Goal: Task Accomplishment & Management: Complete application form

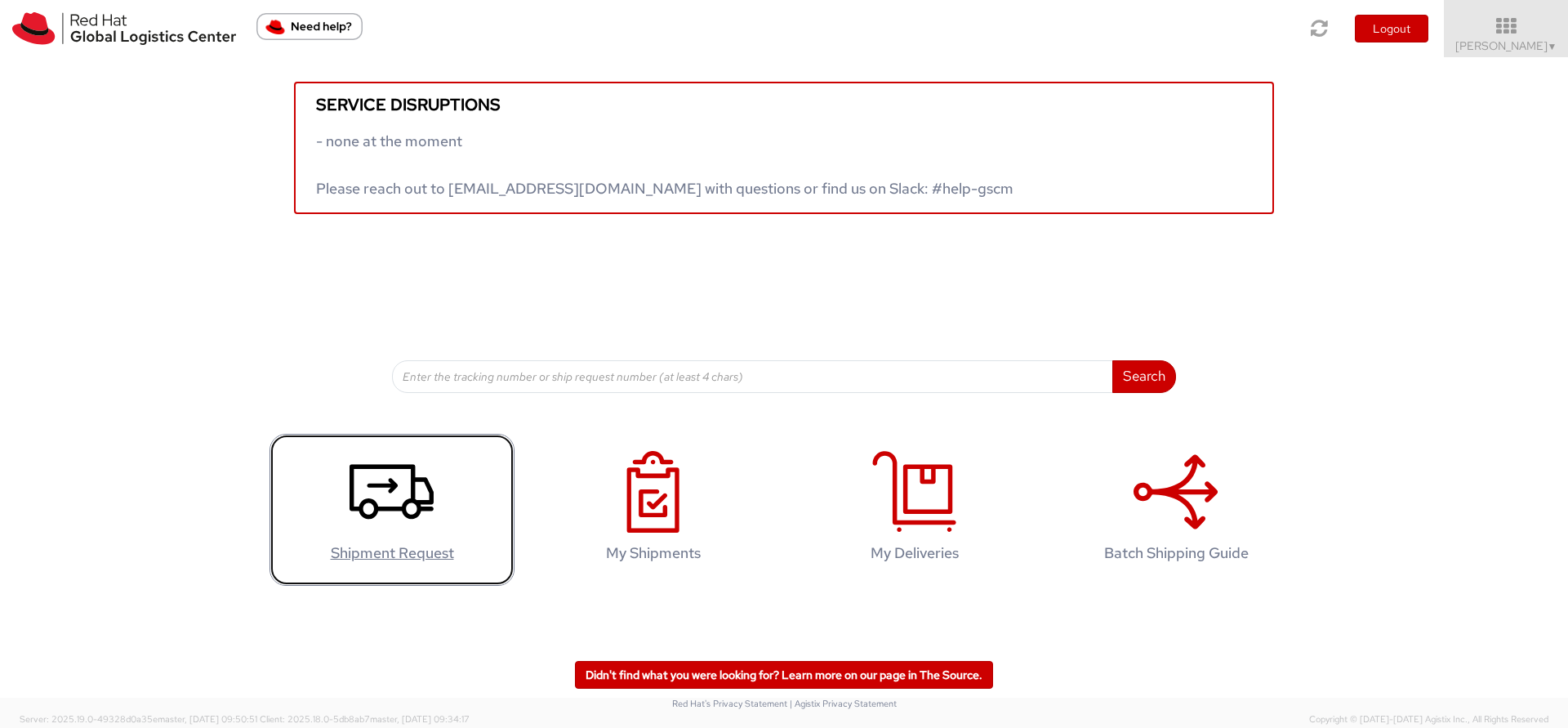
click at [396, 557] on h4 "Shipment Request" at bounding box center [392, 552] width 211 height 16
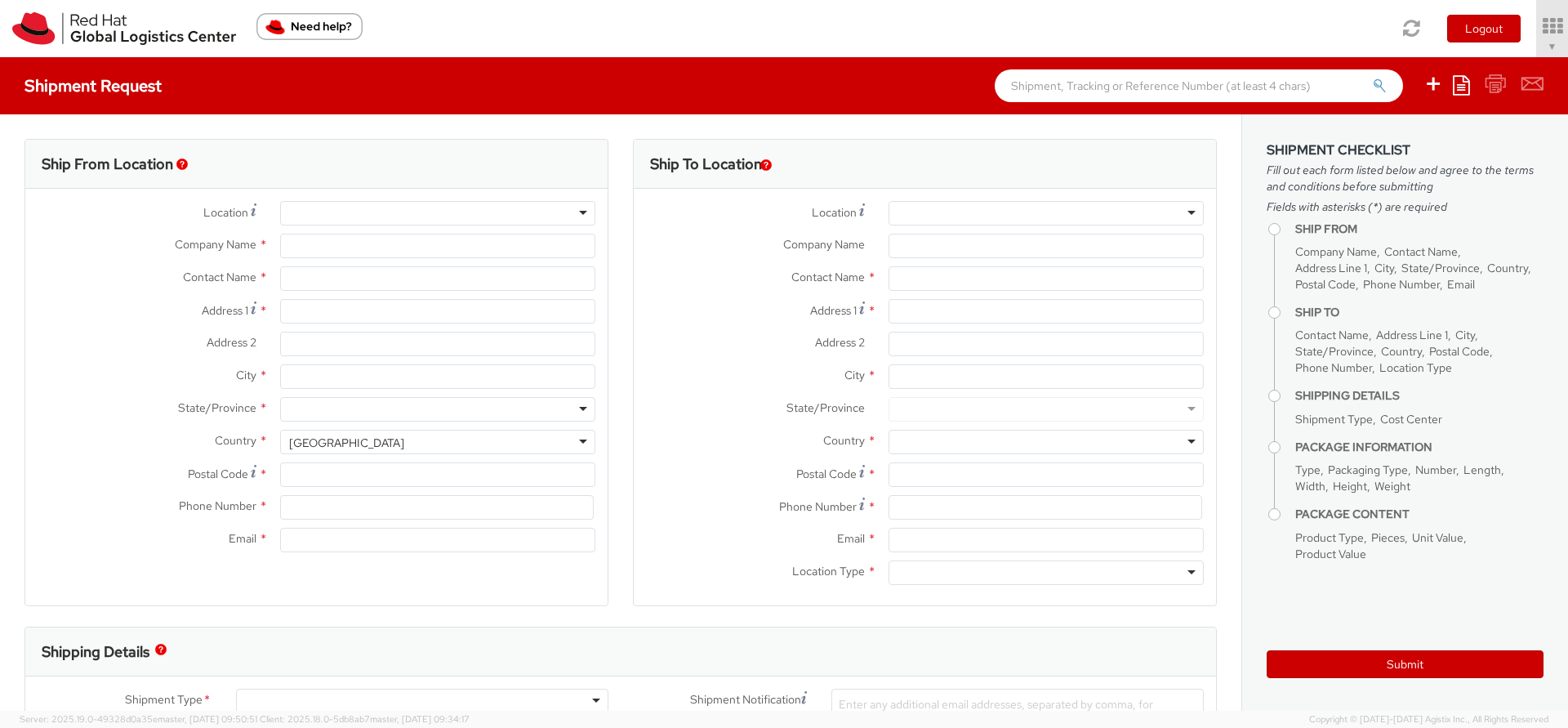
select select
select select "852"
type input "Red Hat, Inc."
type input "[PERSON_NAME]"
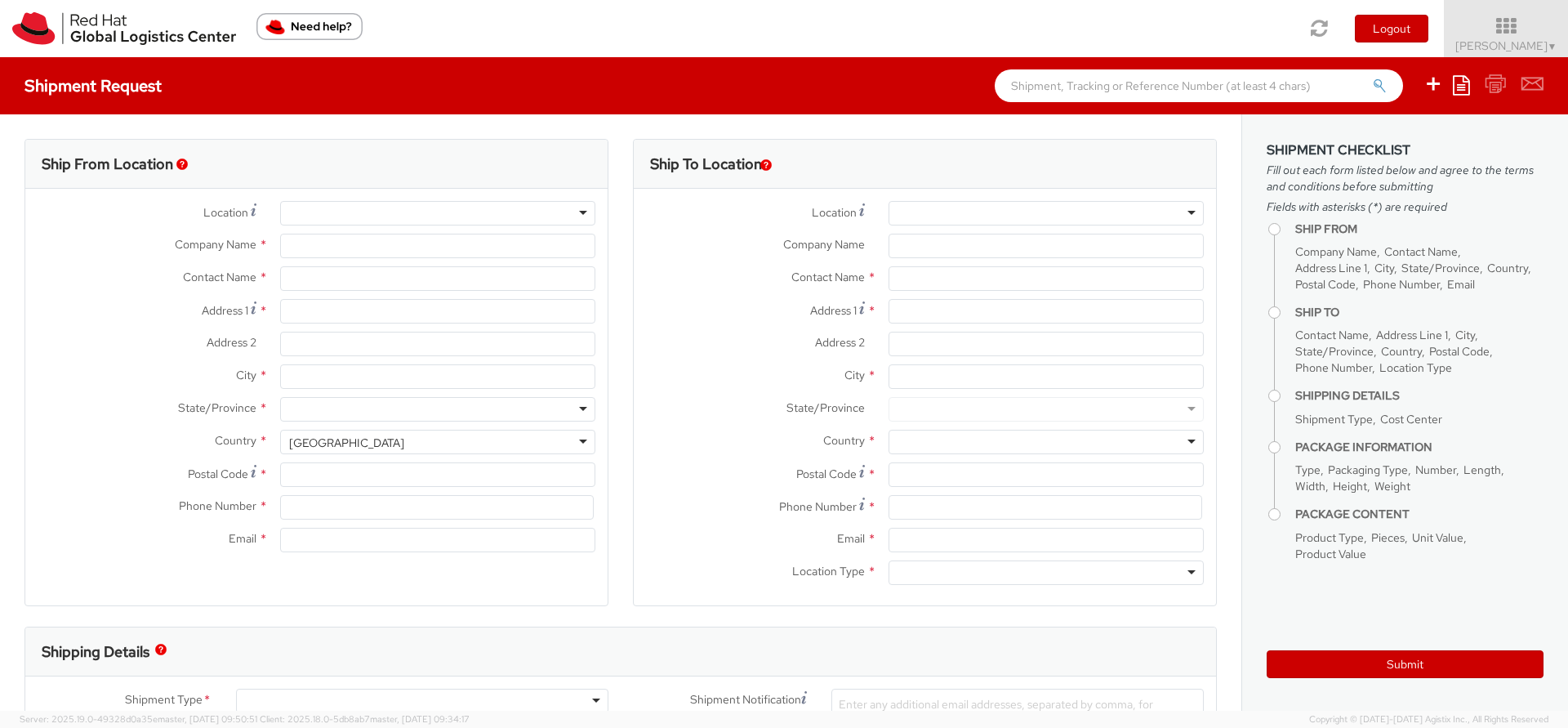
type input "100 East Davie Street"
type input "RALEIGH"
type input "27601"
type input "19196478508"
type input "scottle@redhat.com"
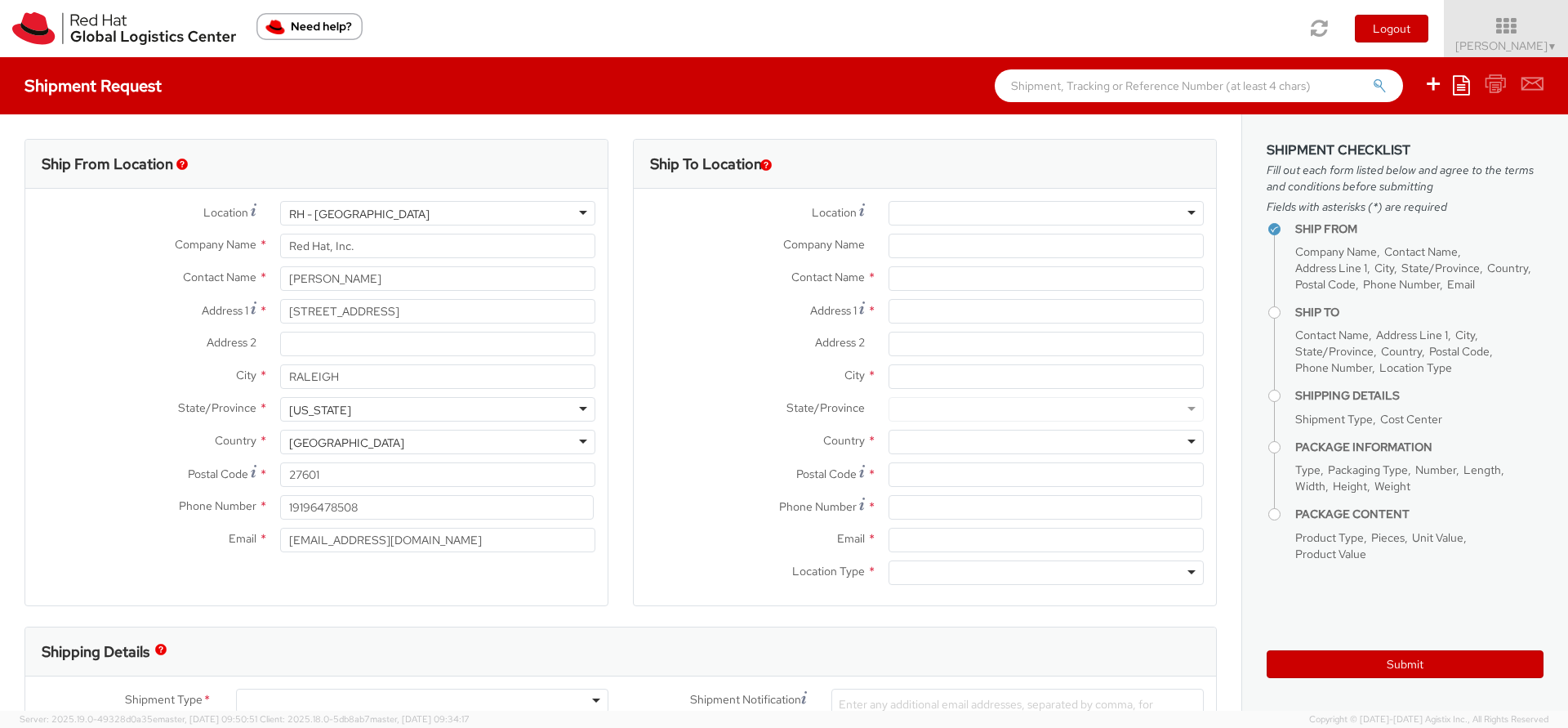
click at [327, 215] on div "RH - Raleigh" at bounding box center [360, 214] width 141 height 16
type input "TierPoint, LLC"
type input "5301 Departure Drive"
type input "c/o Red Hat, Inc."
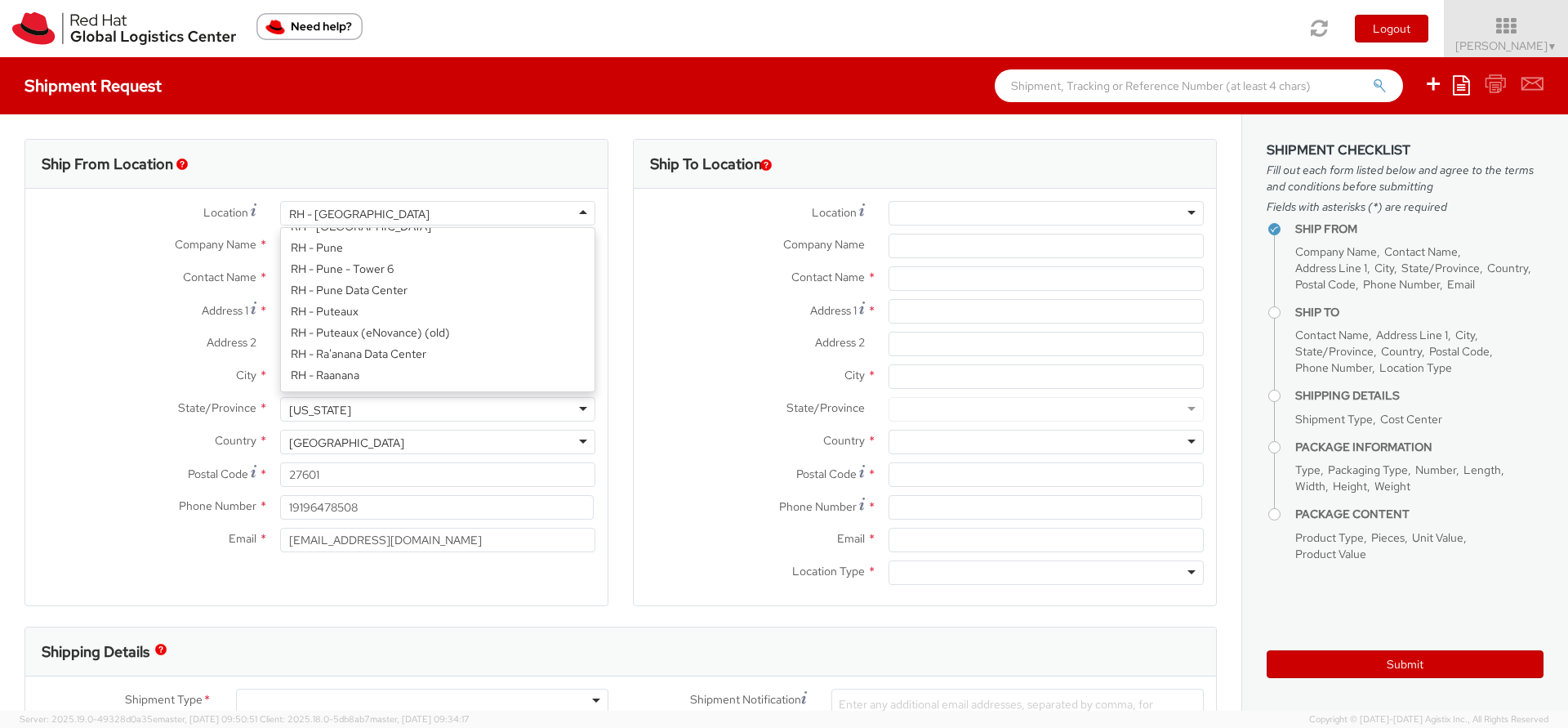
type input "27616"
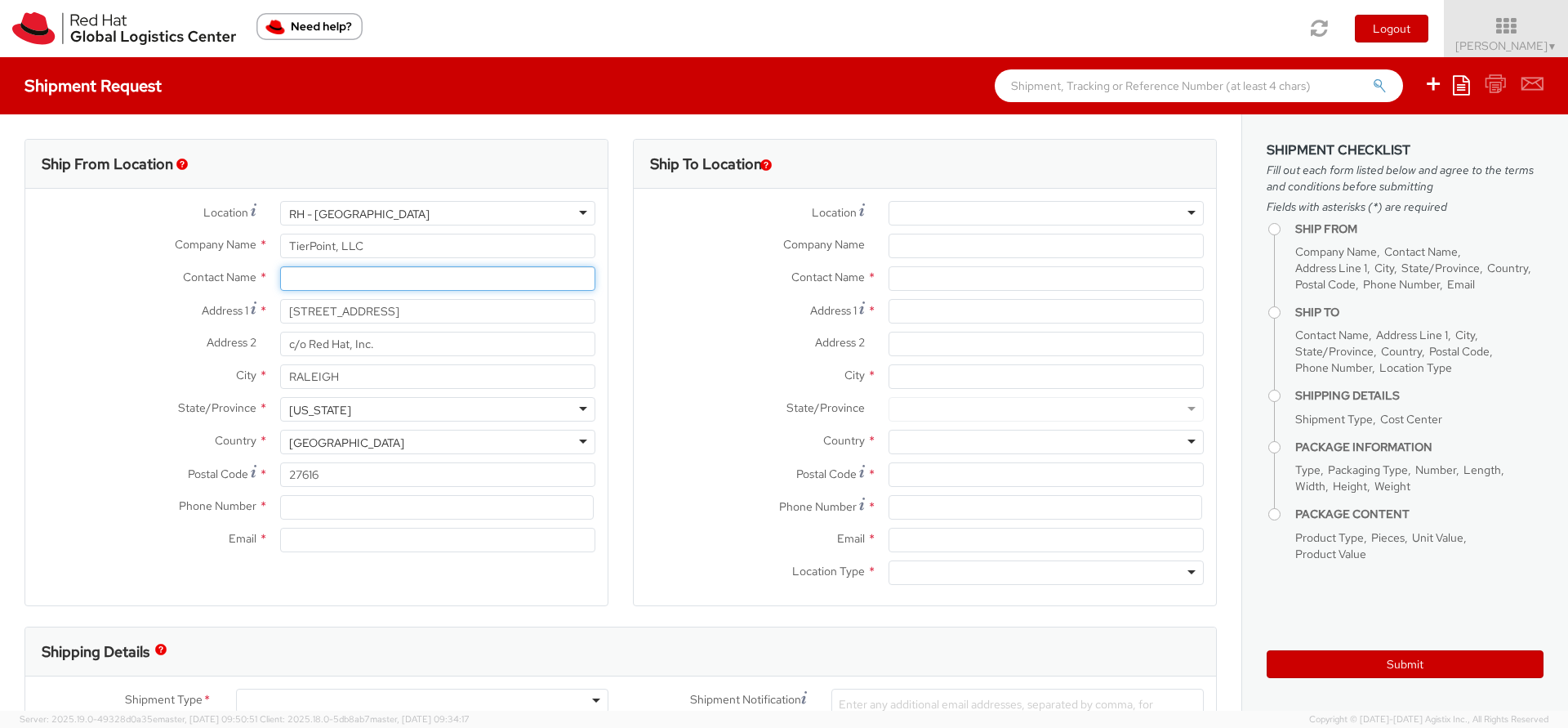
click at [365, 286] on input "text" at bounding box center [437, 279] width 315 height 25
type input "[PERSON_NAME]"
click at [354, 300] on div "searching..." at bounding box center [437, 310] width 314 height 25
click at [354, 315] on div "searching..." at bounding box center [437, 310] width 314 height 25
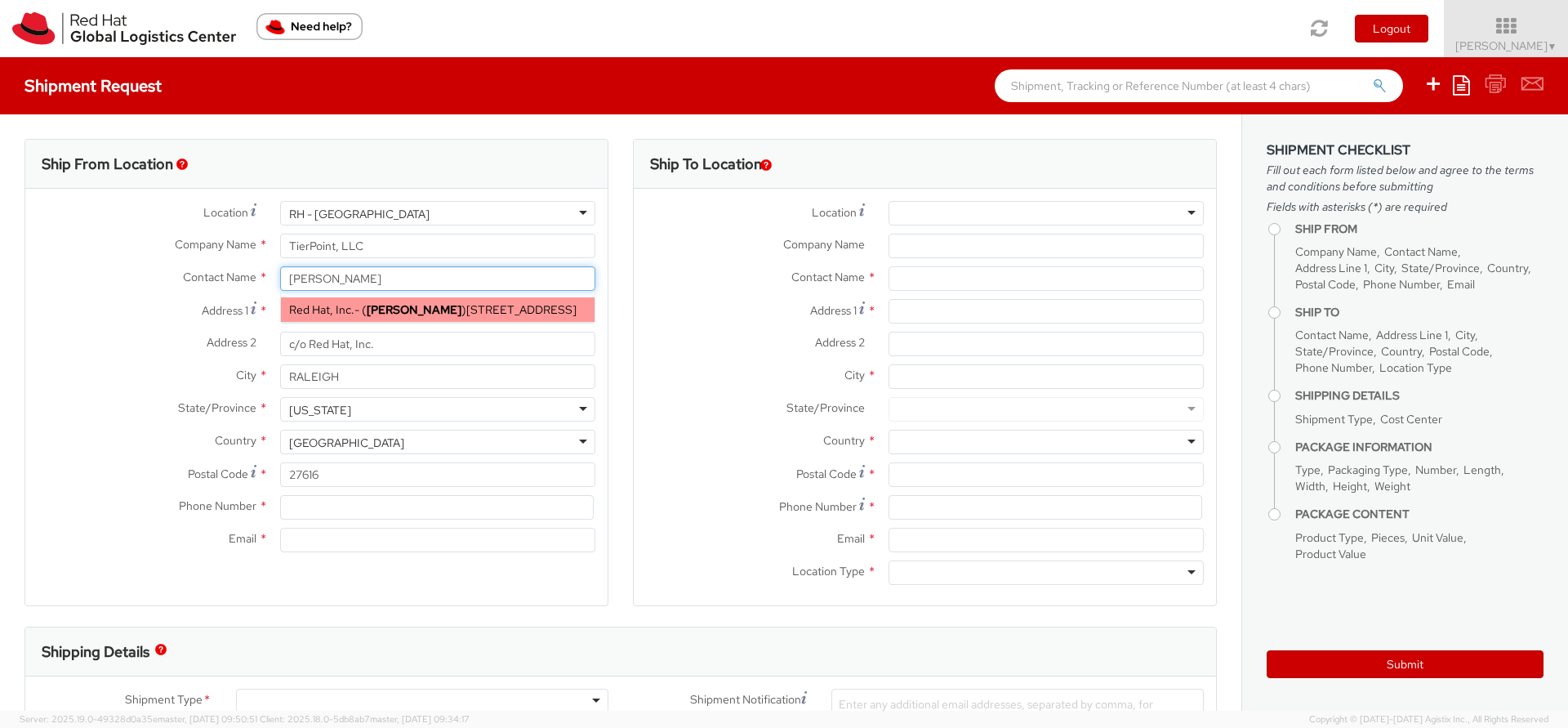
click at [466, 317] on span "100 East Davie Street, FLEX, RALEIGH, NC, 27601, US" at bounding box center [521, 309] width 110 height 15
type input "Red Hat, Inc."
type input "100 East Davie Street"
type input "27601"
type input "scottle@redhat.com"
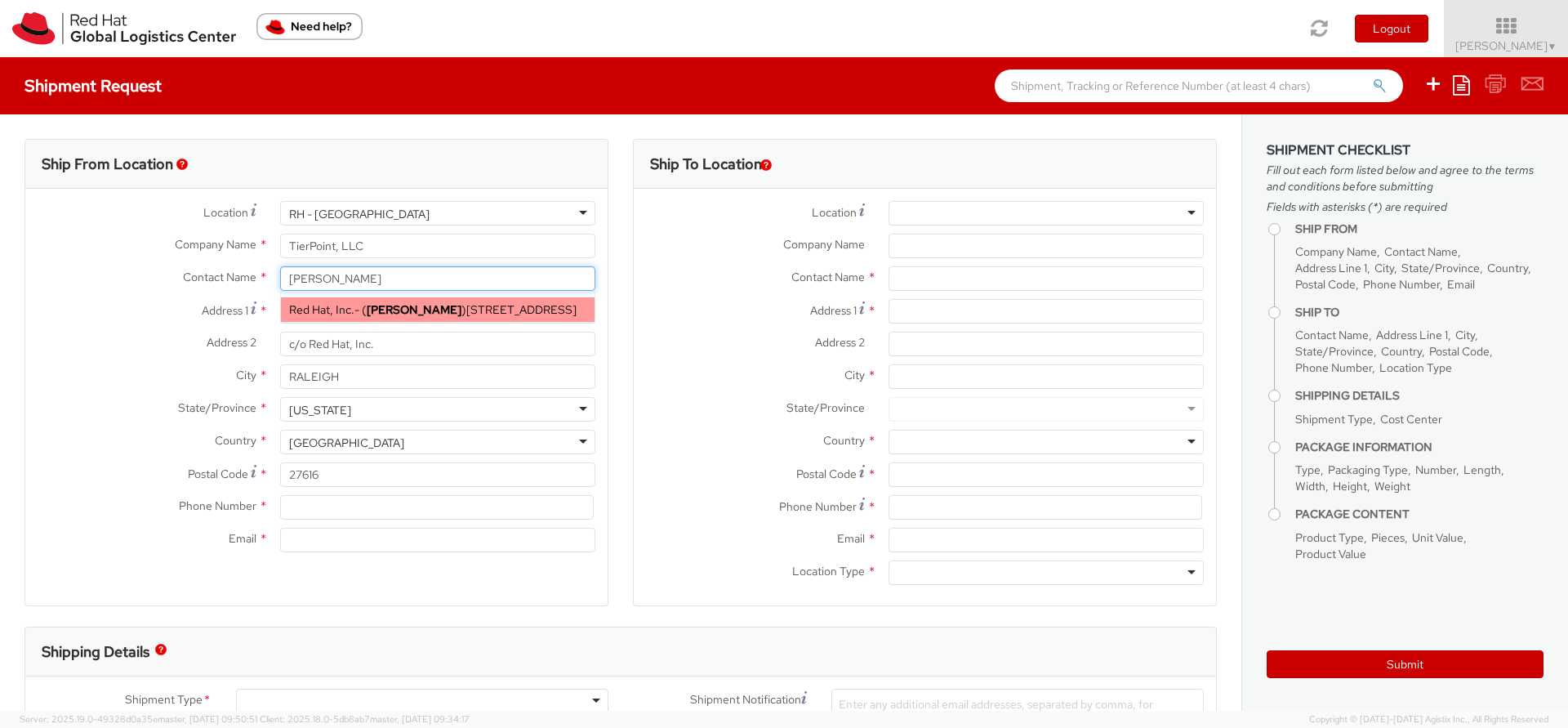
select select
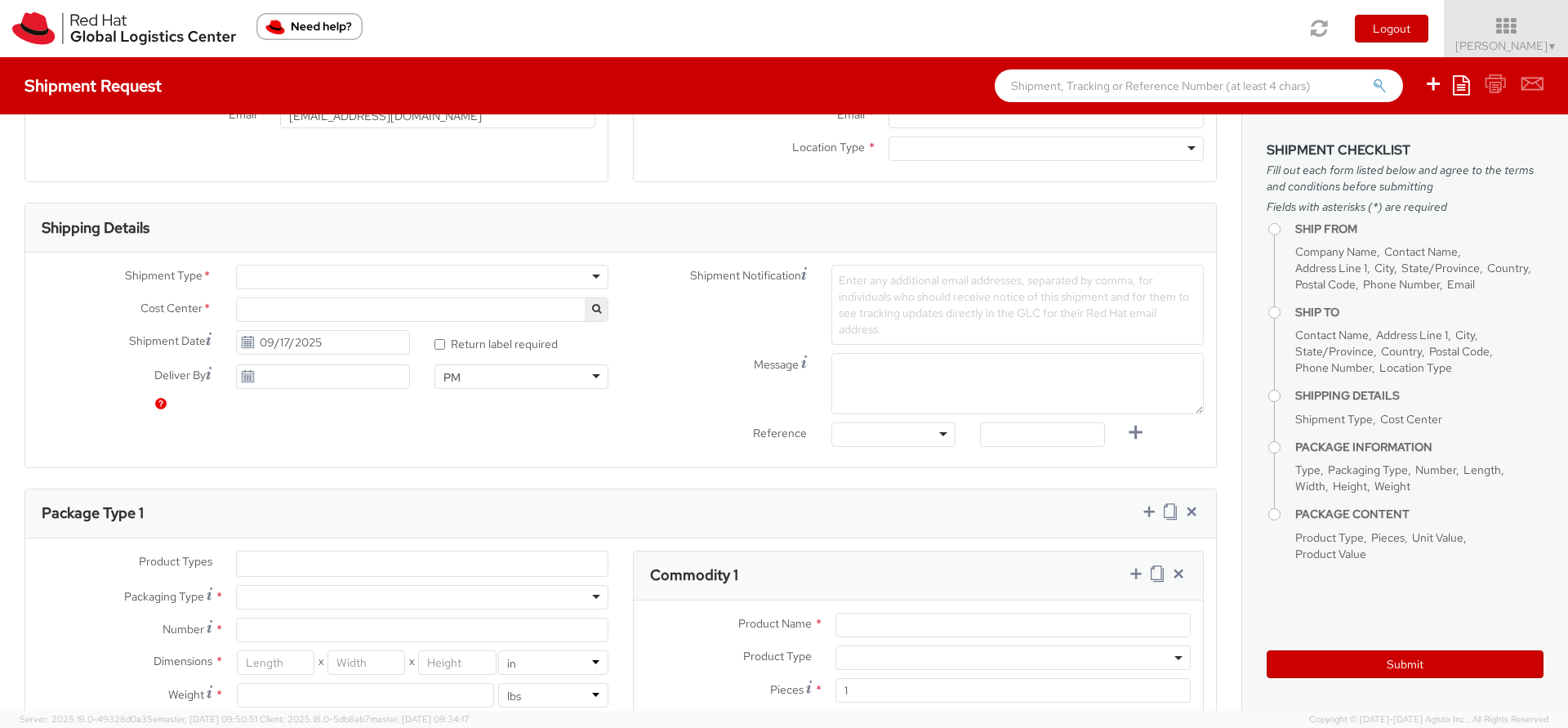
scroll to position [441, 0]
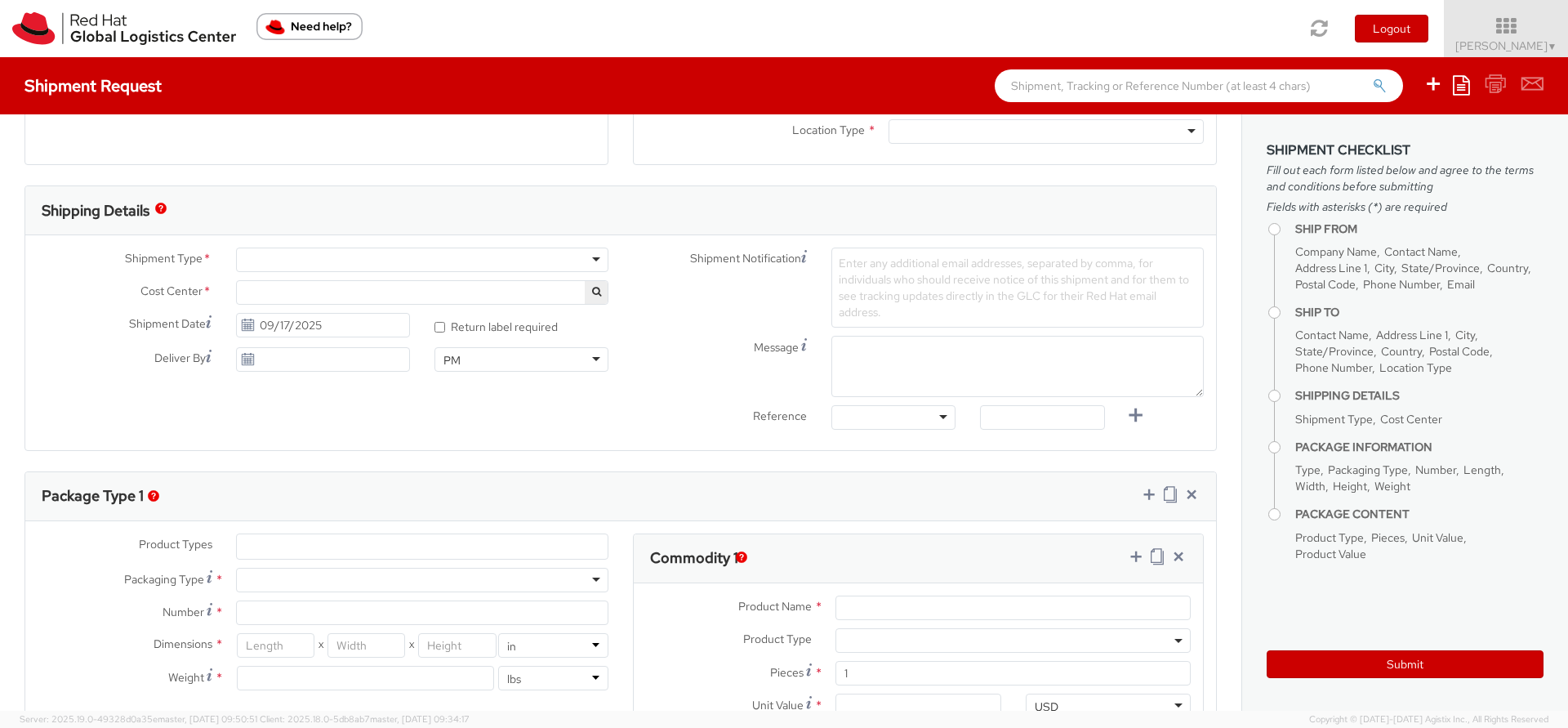
type input "[PERSON_NAME]"
click at [474, 266] on div at bounding box center [422, 260] width 372 height 25
select select "852"
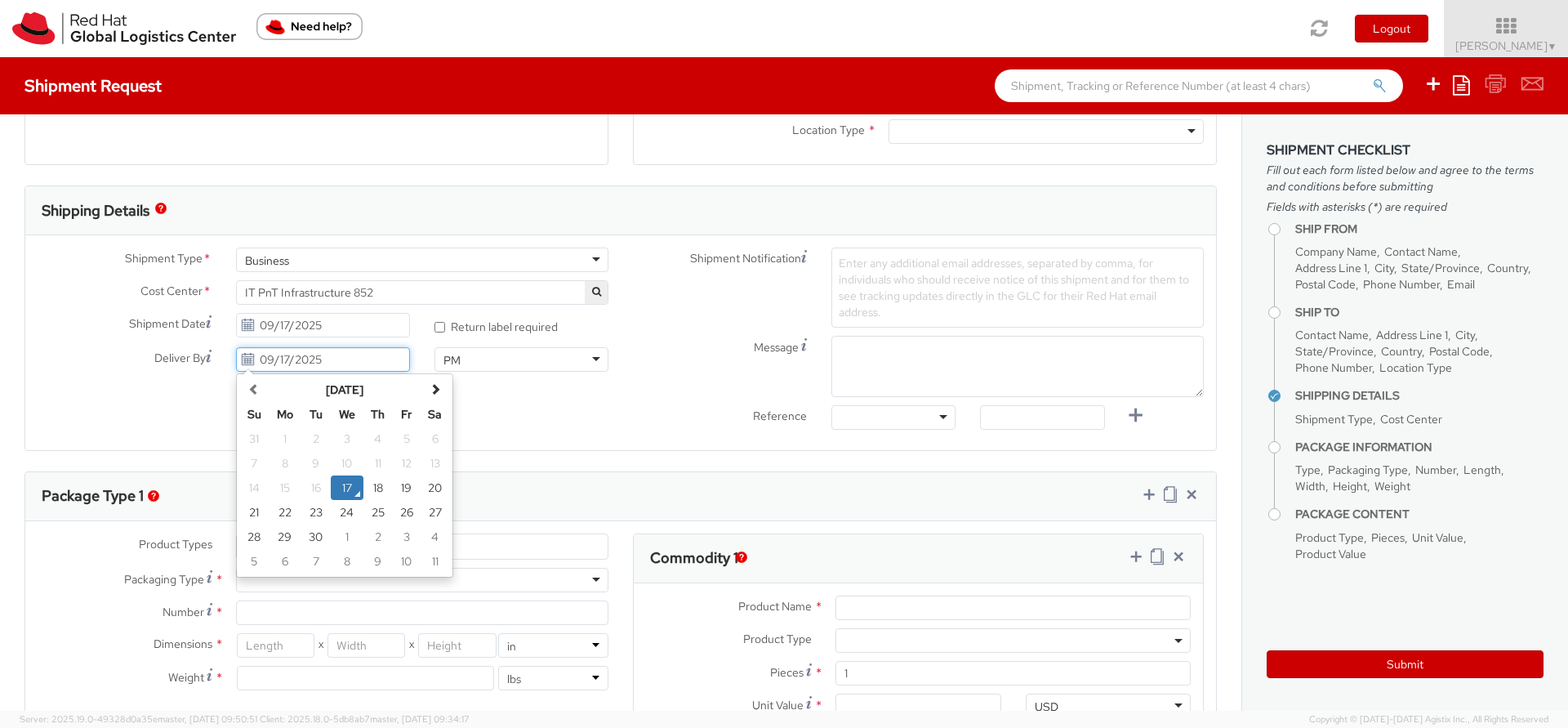
click at [351, 363] on input "09/17/2025" at bounding box center [323, 360] width 174 height 25
click at [375, 487] on td "18" at bounding box center [378, 488] width 29 height 25
type input "09/18/2025"
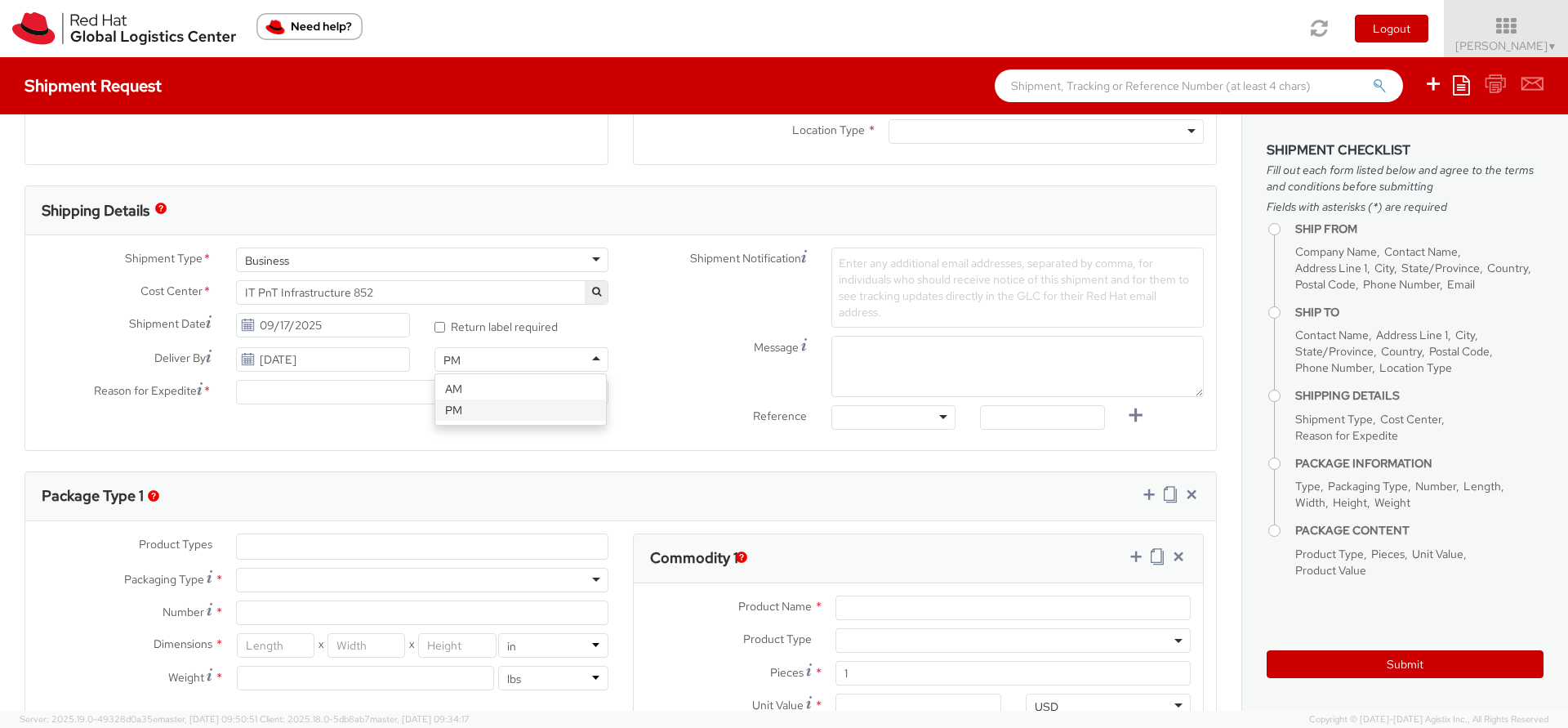
click at [522, 360] on div "PM" at bounding box center [521, 360] width 174 height 25
click at [478, 400] on div at bounding box center [422, 392] width 372 height 25
click at [870, 259] on span "Enter any additional email addresses, separated by comma, for individuals who s…" at bounding box center [1013, 288] width 350 height 64
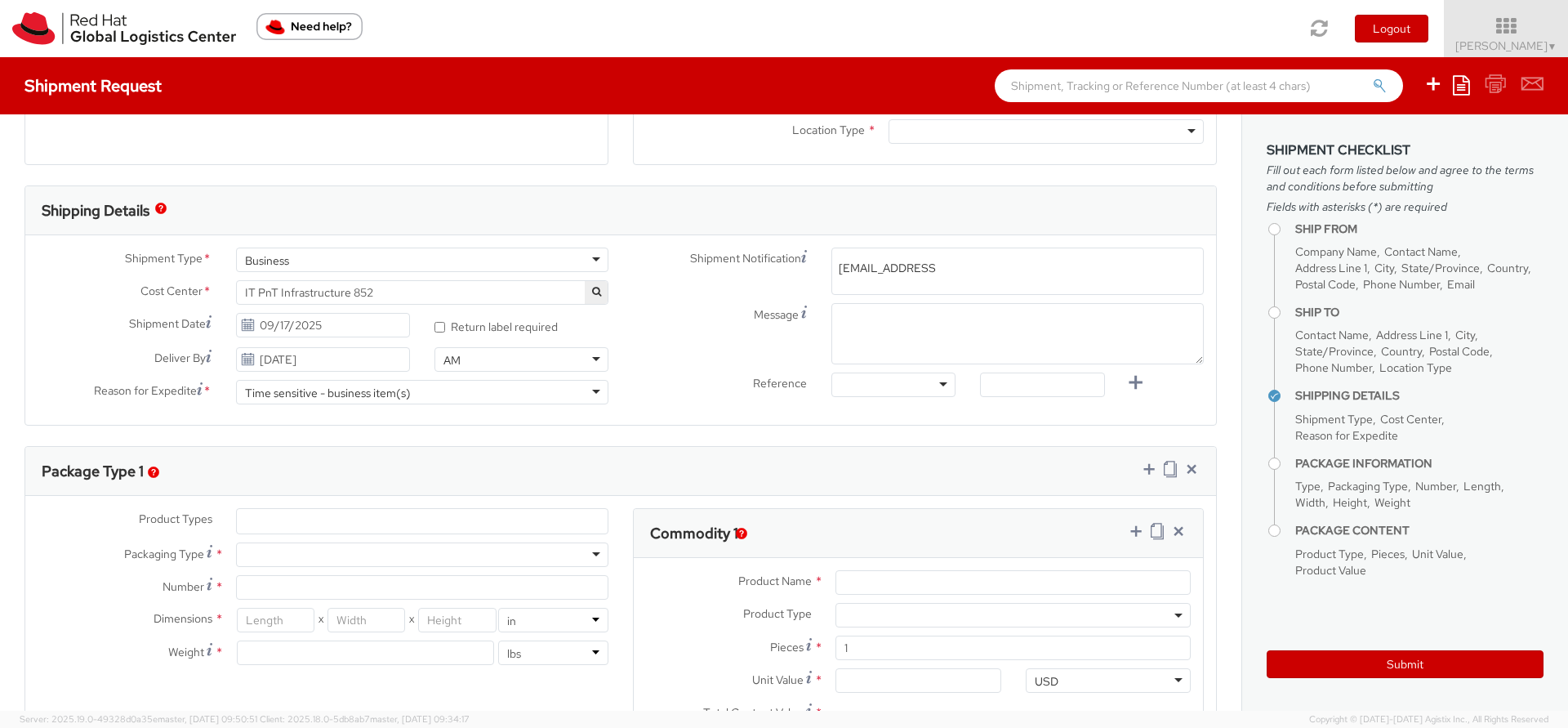
type input "scottle@redhat.com"
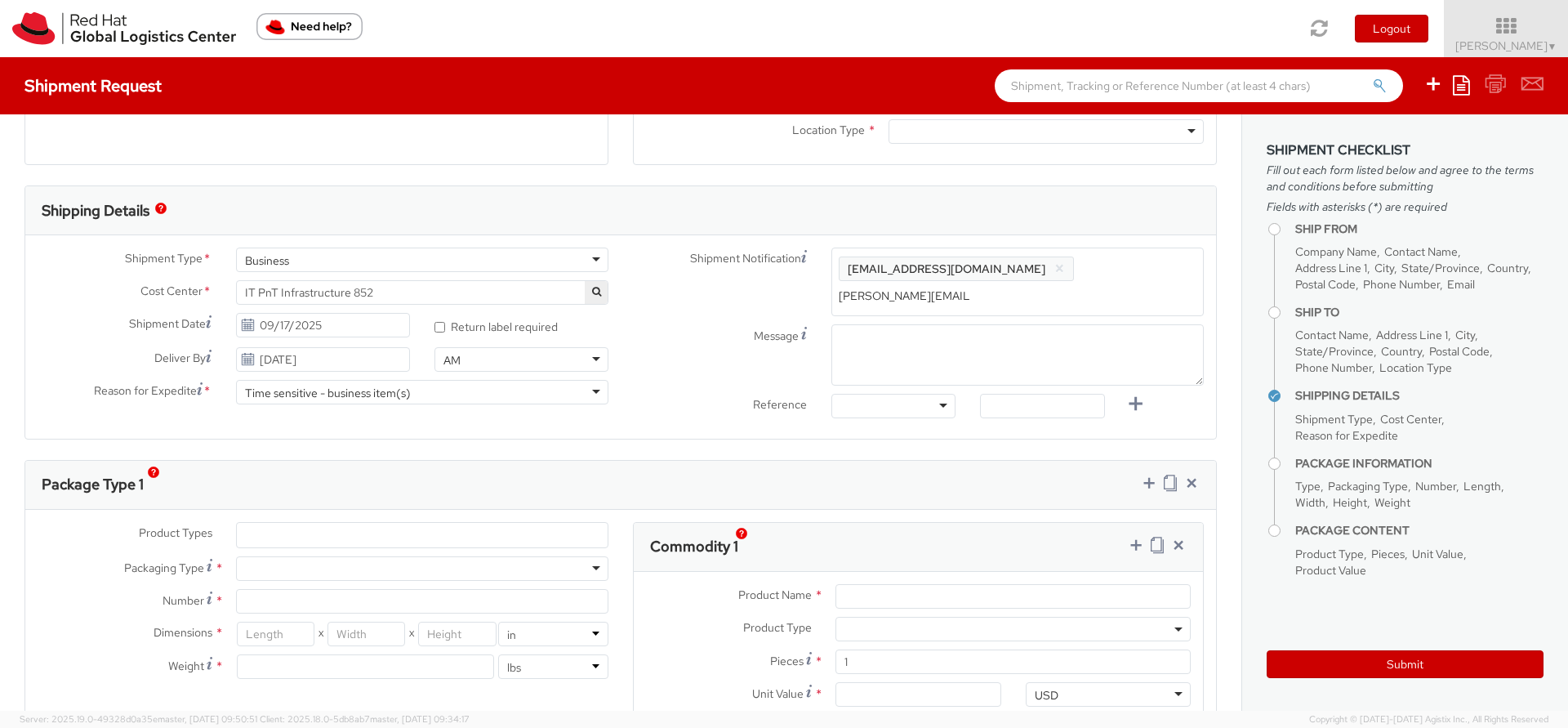
type input "matt.galgoci@redhat.com"
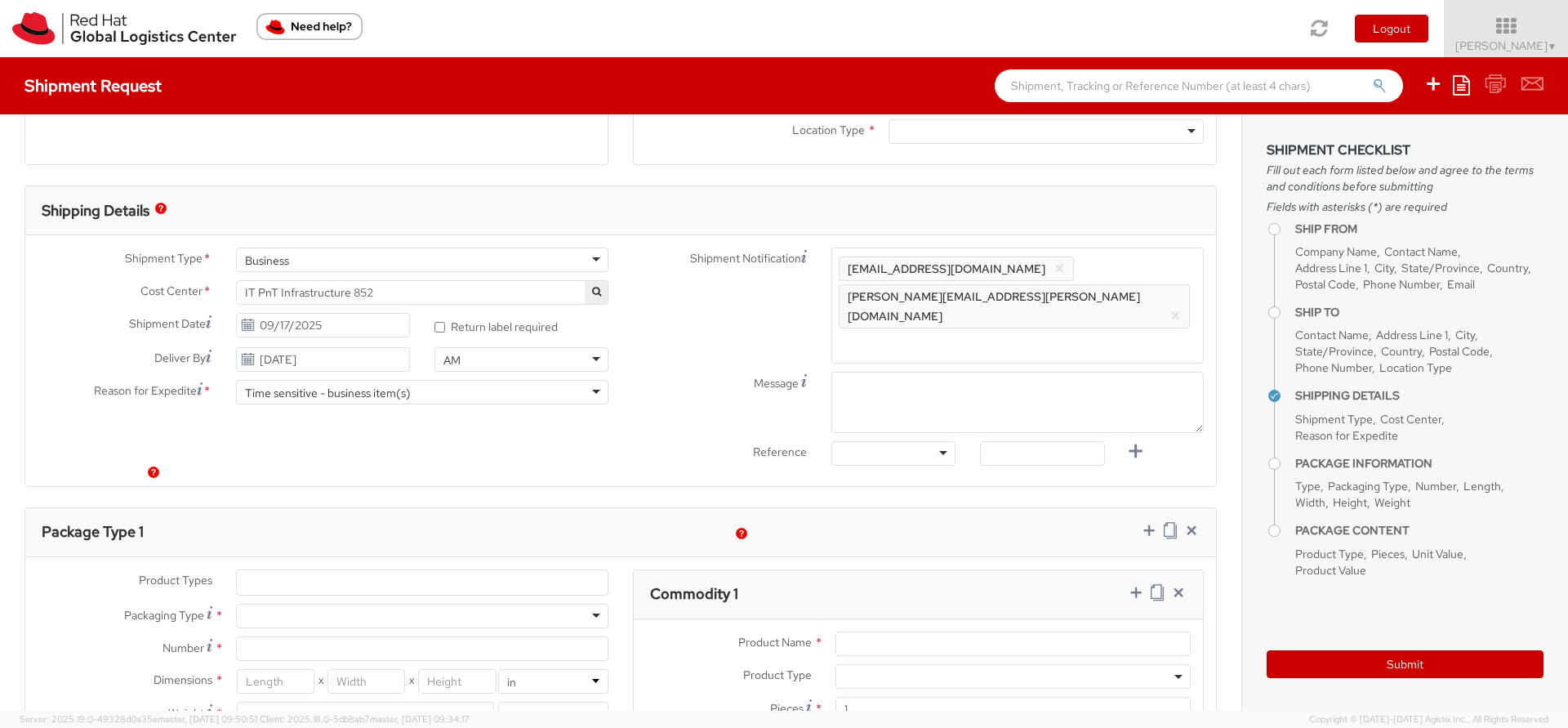
click at [1171, 307] on button "×" at bounding box center [1176, 316] width 11 height 20
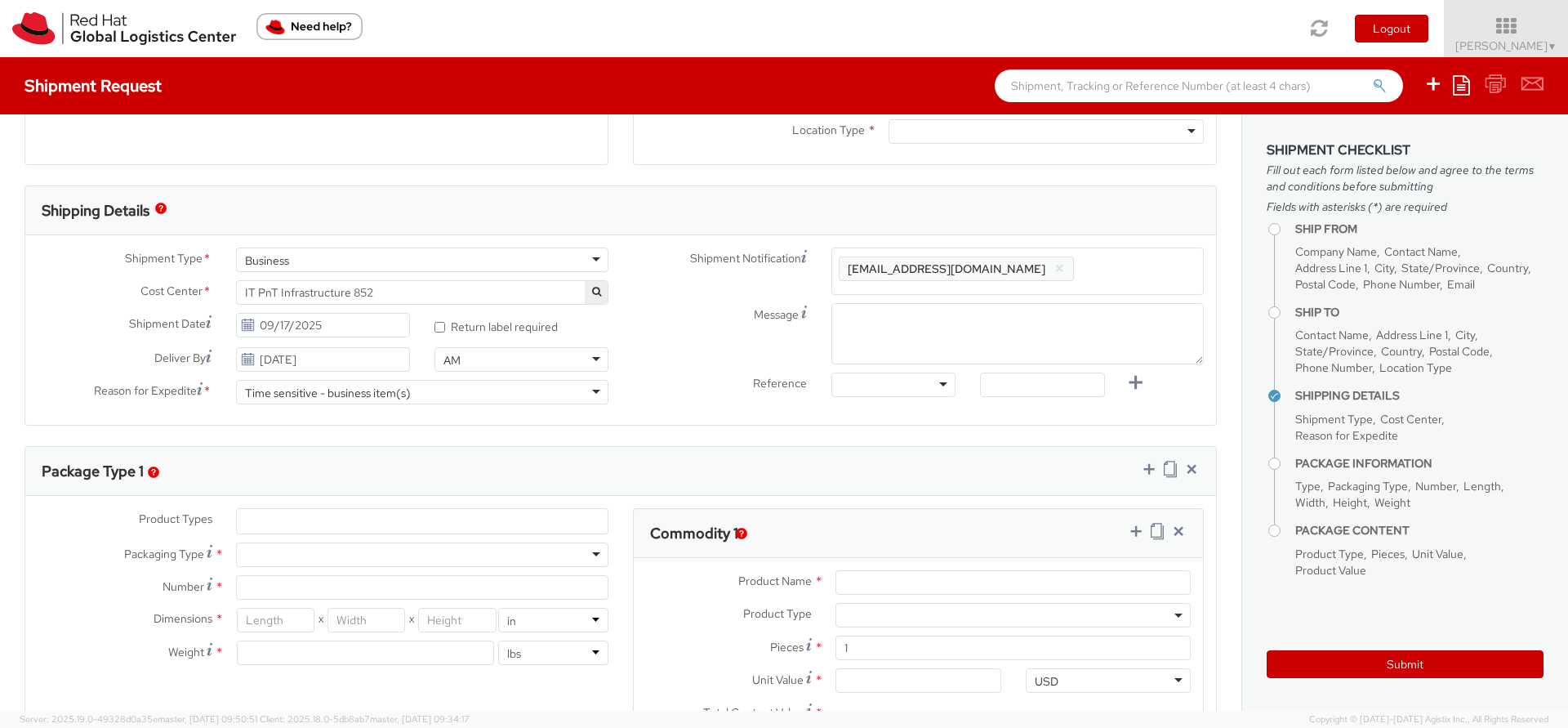
click at [1063, 274] on span "Enter any additional email addresses, separated by comma, for individuals who s…" at bounding box center [1017, 290] width 358 height 65
paste input "mgalgoci@redhat.com"
type input "mgalgoci@redhat.com"
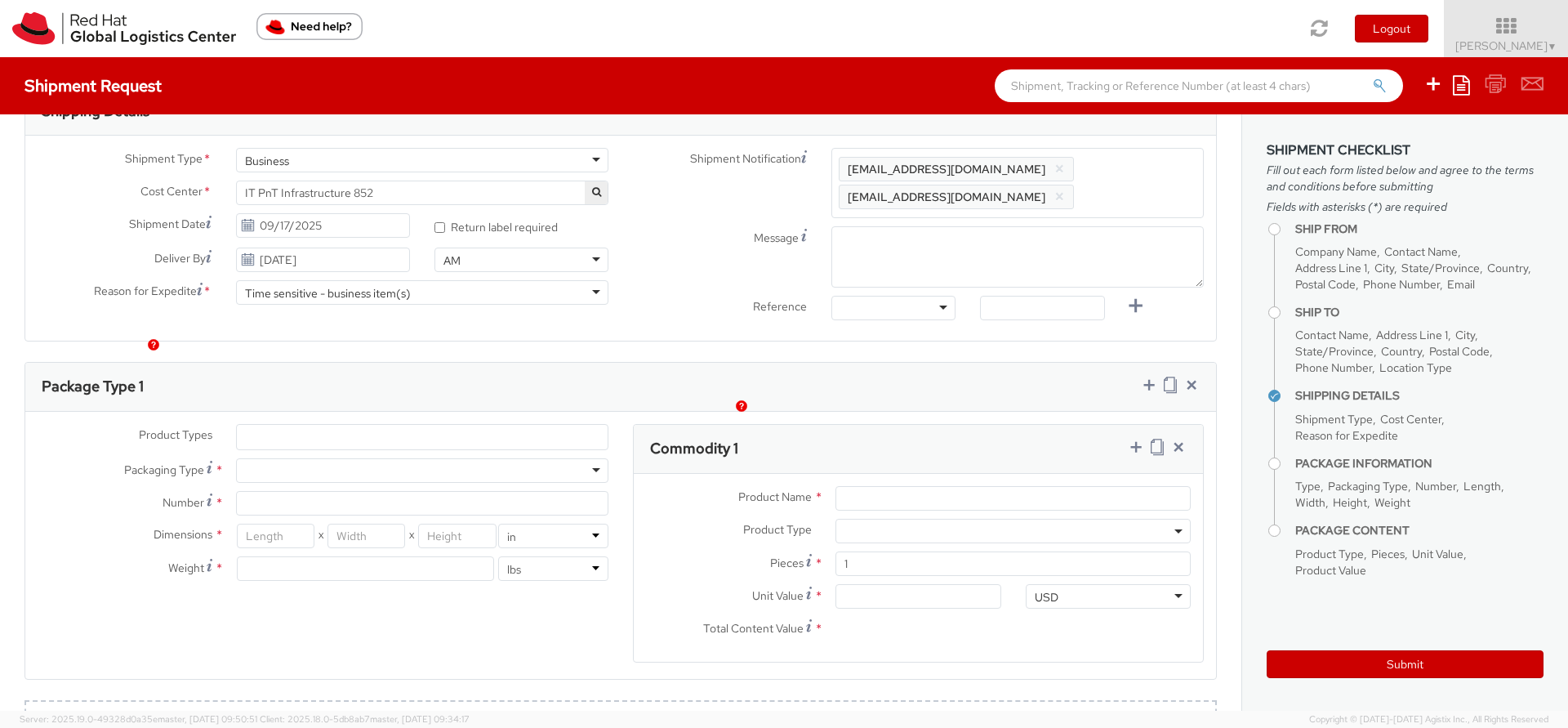
scroll to position [588, 0]
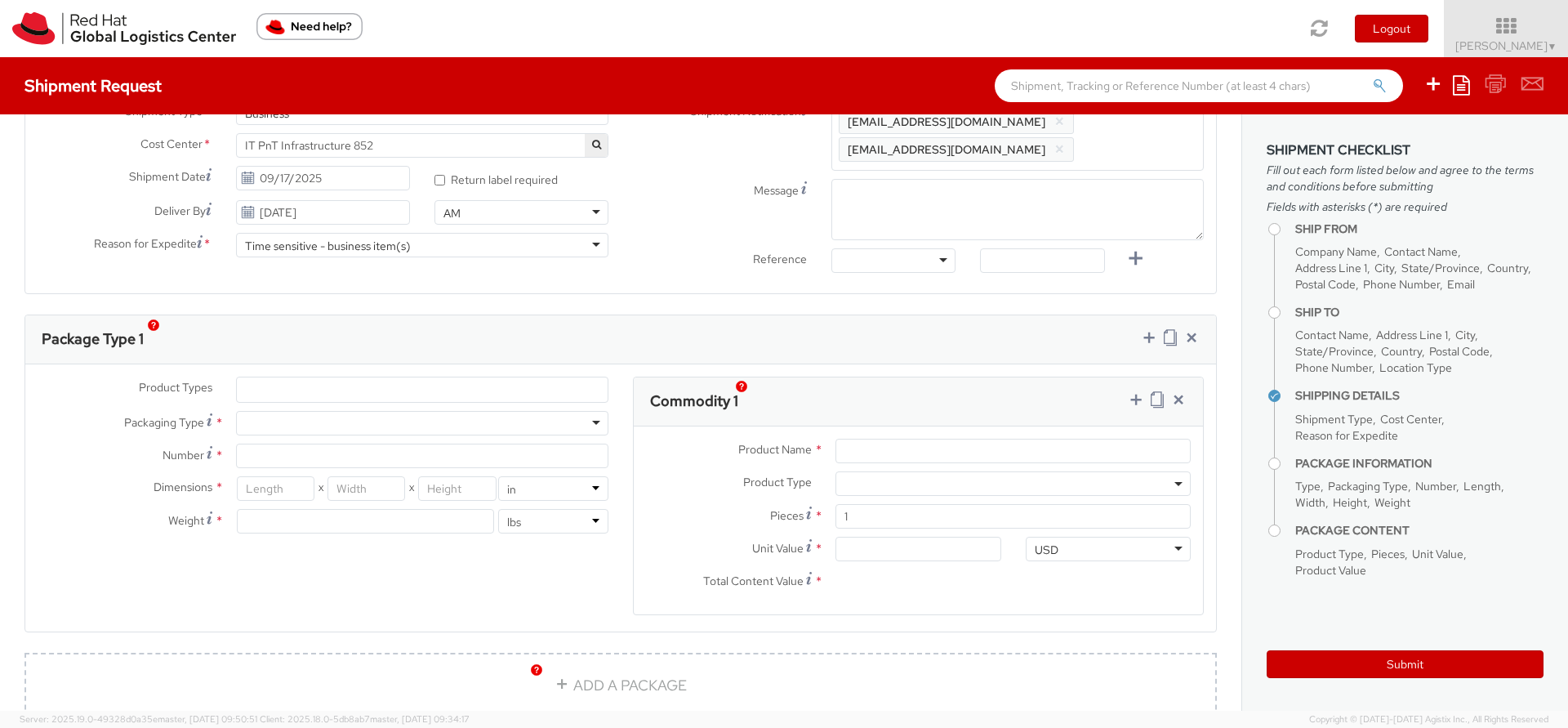
click at [312, 378] on ul at bounding box center [422, 390] width 371 height 25
click at [313, 378] on ul at bounding box center [422, 390] width 371 height 25
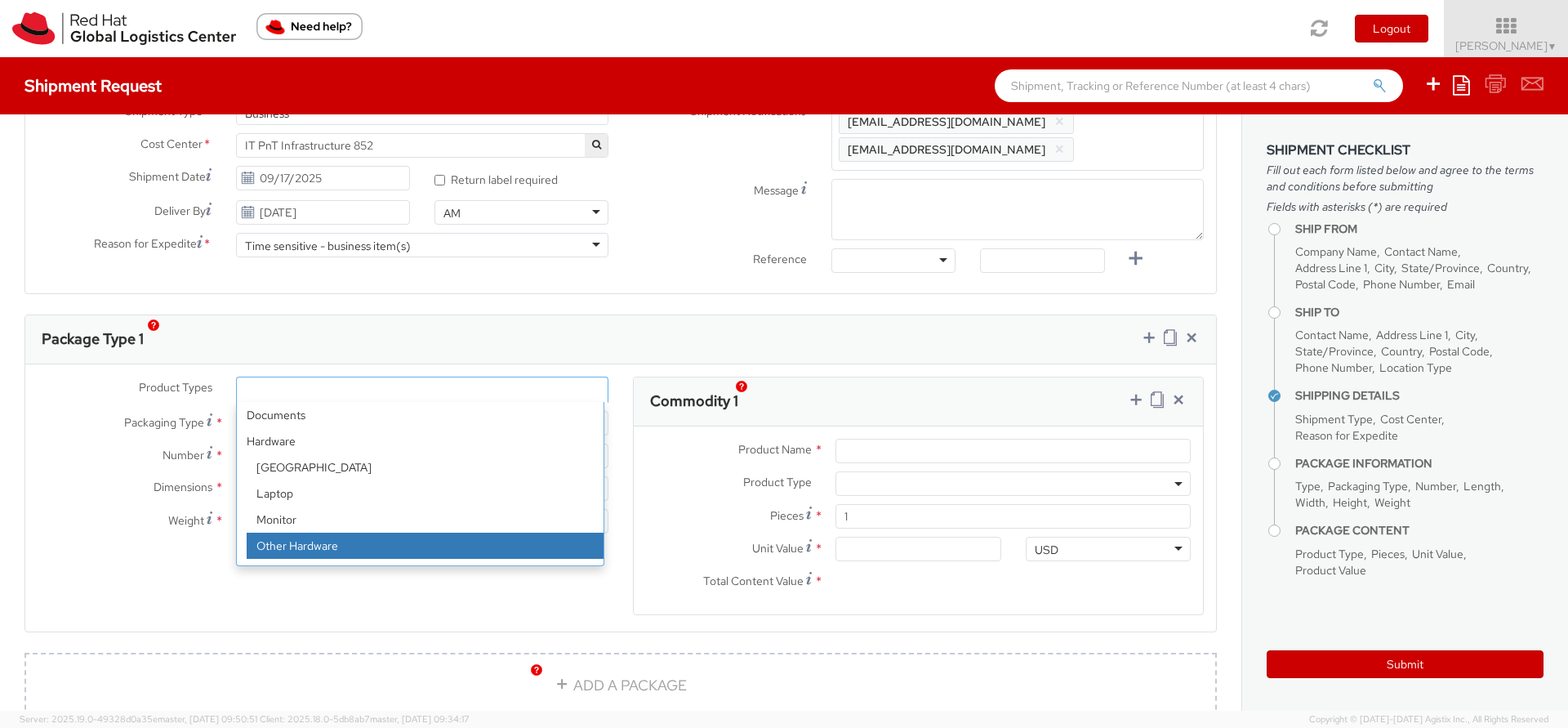
select select "HARD_OTHER"
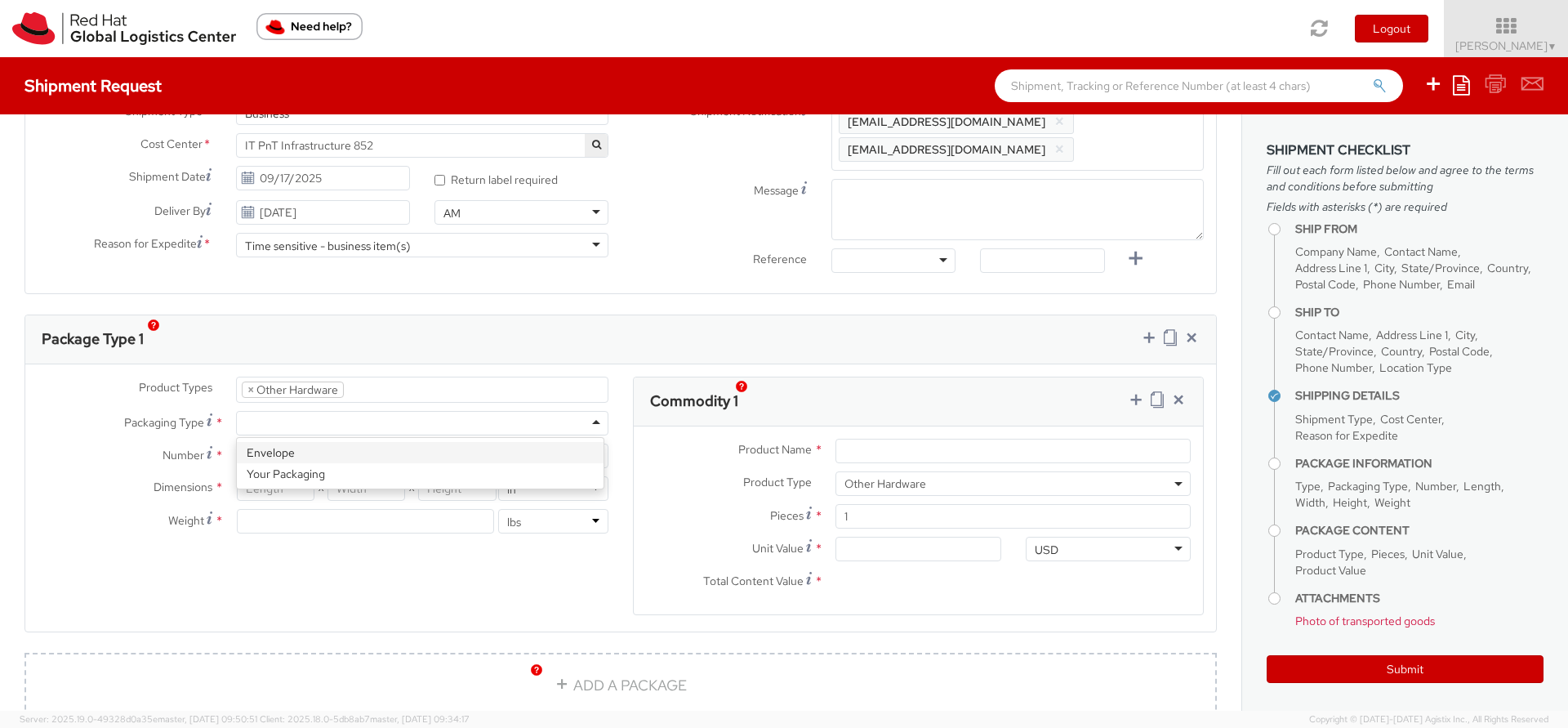
click at [315, 411] on div at bounding box center [422, 423] width 372 height 25
click at [351, 444] on input "Number *" at bounding box center [422, 456] width 372 height 25
type input "1"
click at [280, 476] on input "number" at bounding box center [275, 488] width 78 height 25
type input "10"
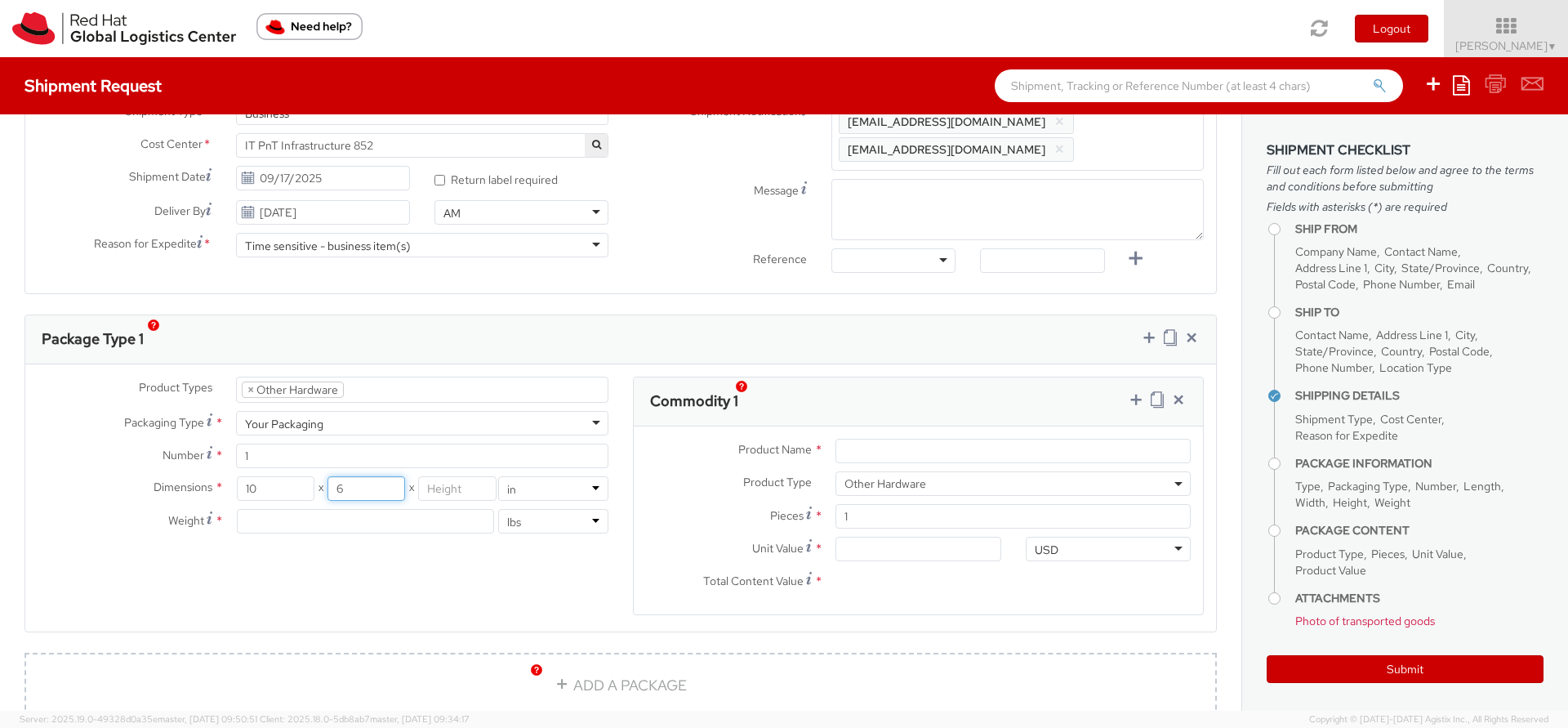
type input "6"
click at [452, 476] on input "number" at bounding box center [456, 488] width 78 height 25
type input "3"
click at [347, 510] on input "number" at bounding box center [365, 521] width 257 height 25
type input "5"
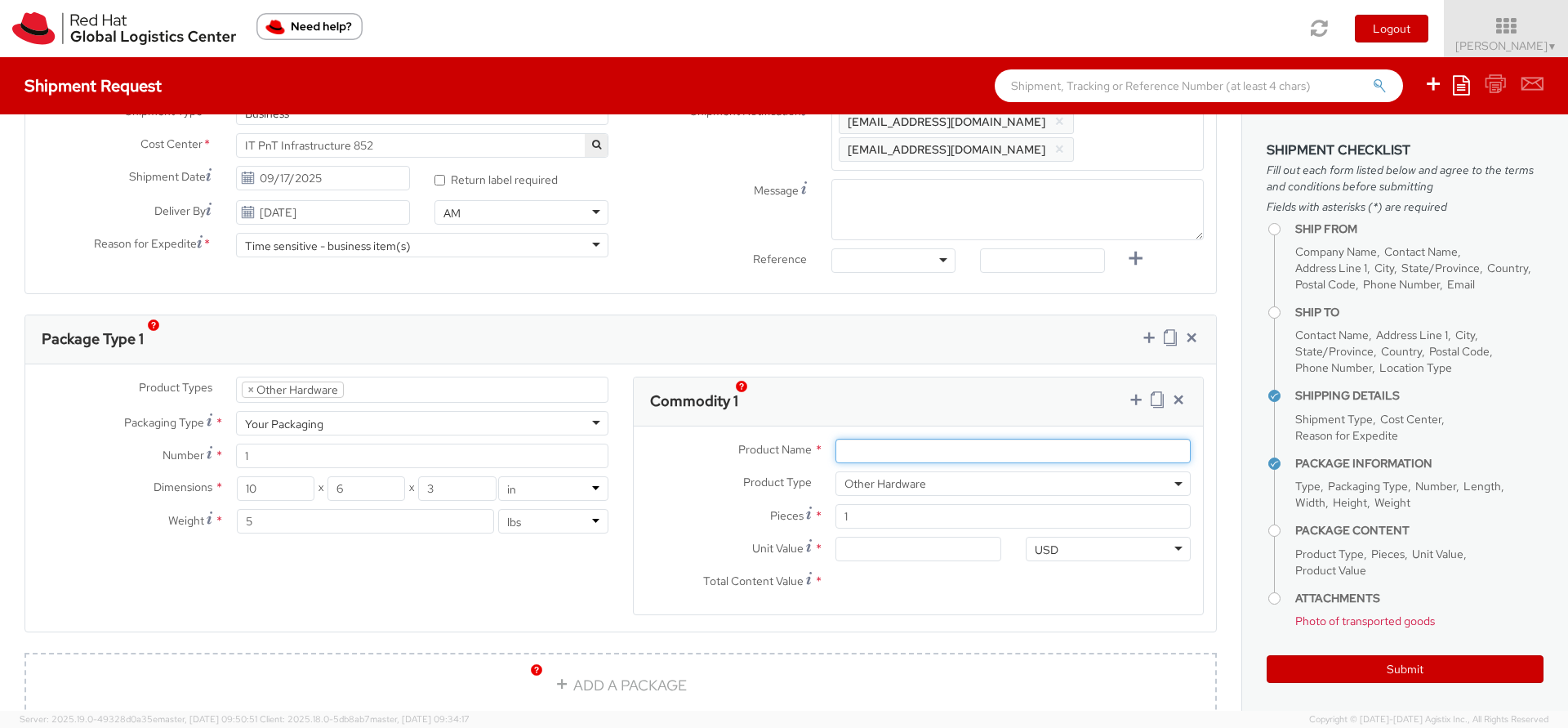
click at [934, 438] on input "Product Name *" at bounding box center [1013, 451] width 355 height 25
click at [900, 536] on input "Unit Value *" at bounding box center [918, 549] width 165 height 25
drag, startPoint x: 861, startPoint y: 533, endPoint x: 726, endPoint y: 535, distance: 135.0
click at [726, 536] on div "Unit Value *" at bounding box center [823, 549] width 380 height 25
type input "2.00"
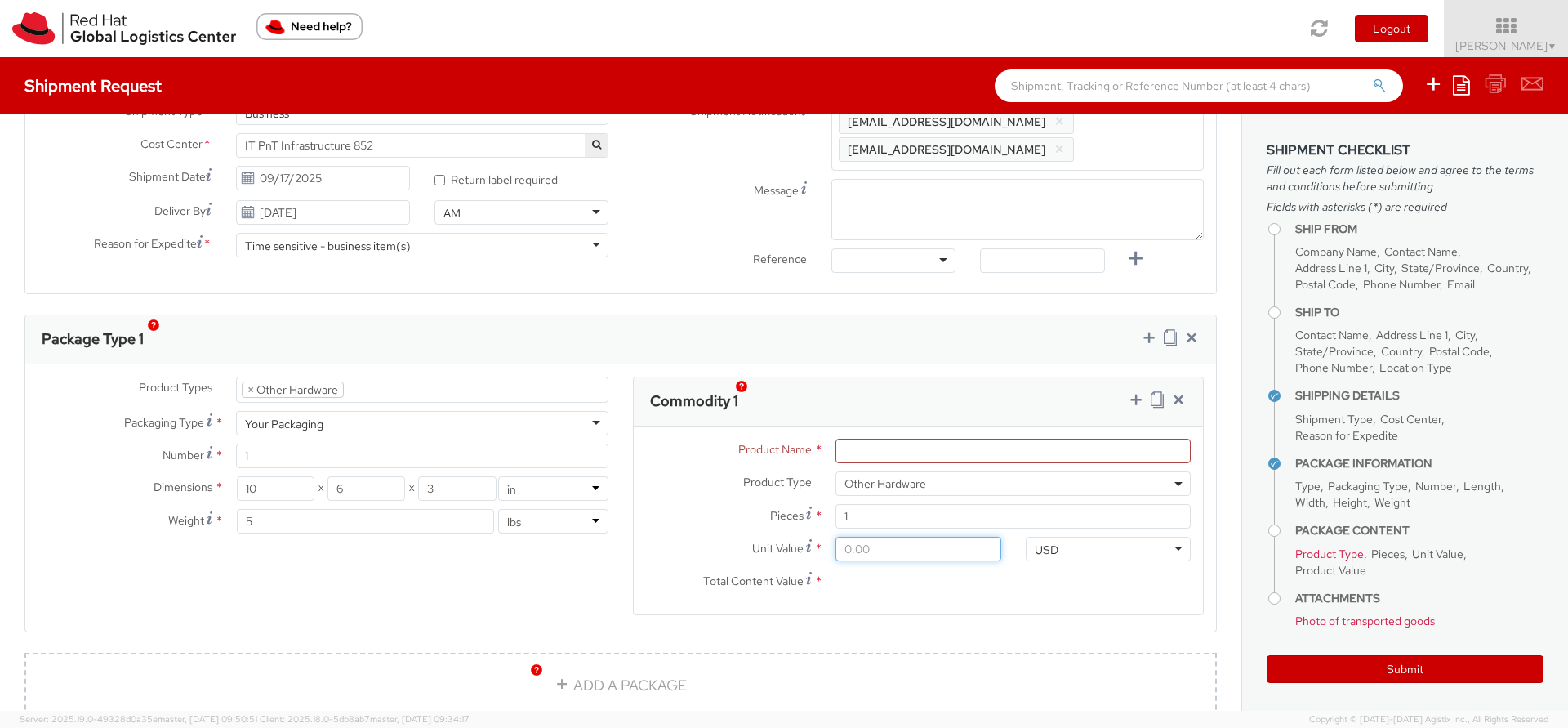
type input "2.00"
type input "20.00"
type input "200.00"
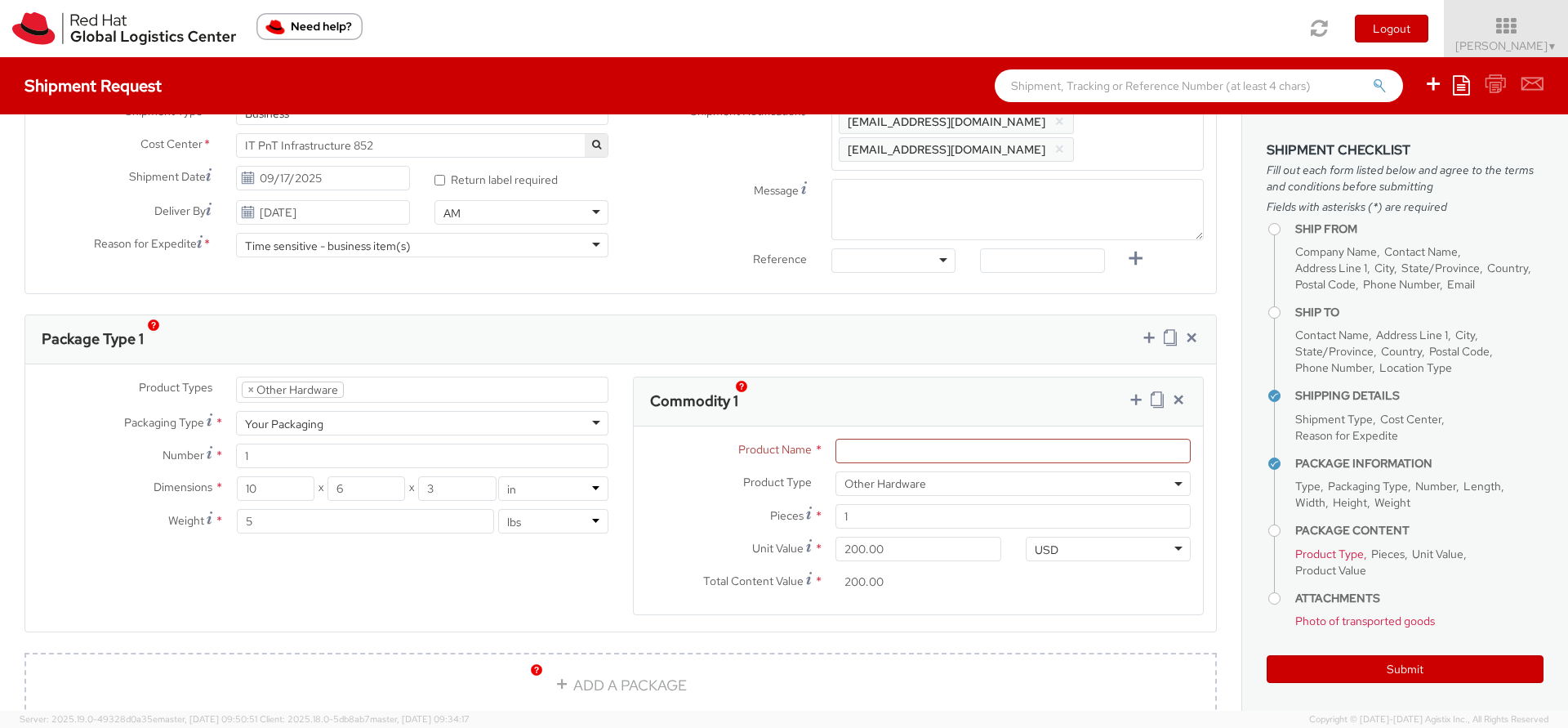
click at [393, 572] on div "Product Types * Documents Docking Station Laptop Monitor Other Hardware Server …" at bounding box center [620, 506] width 1191 height 259
click at [918, 441] on input "Product Name *" at bounding box center [1013, 451] width 355 height 25
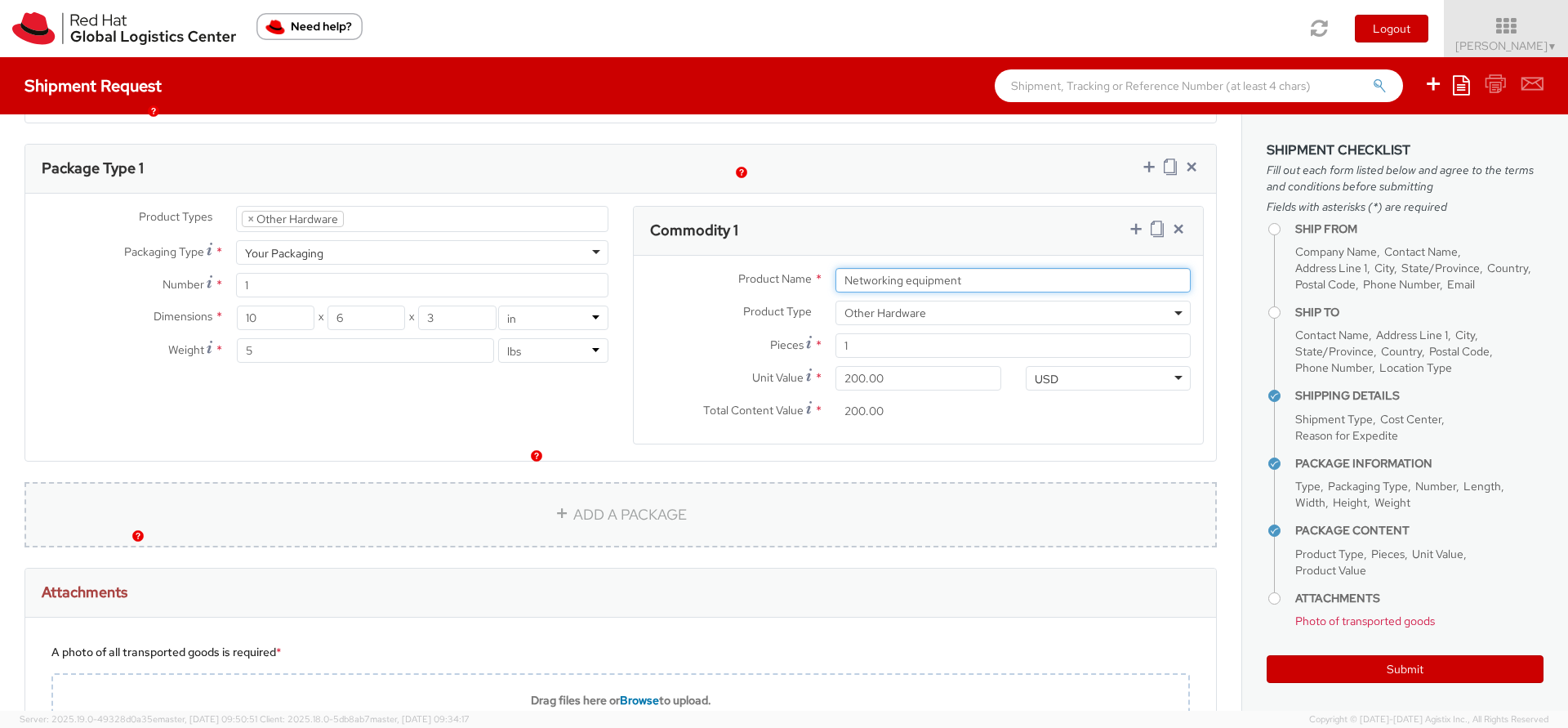
scroll to position [906, 0]
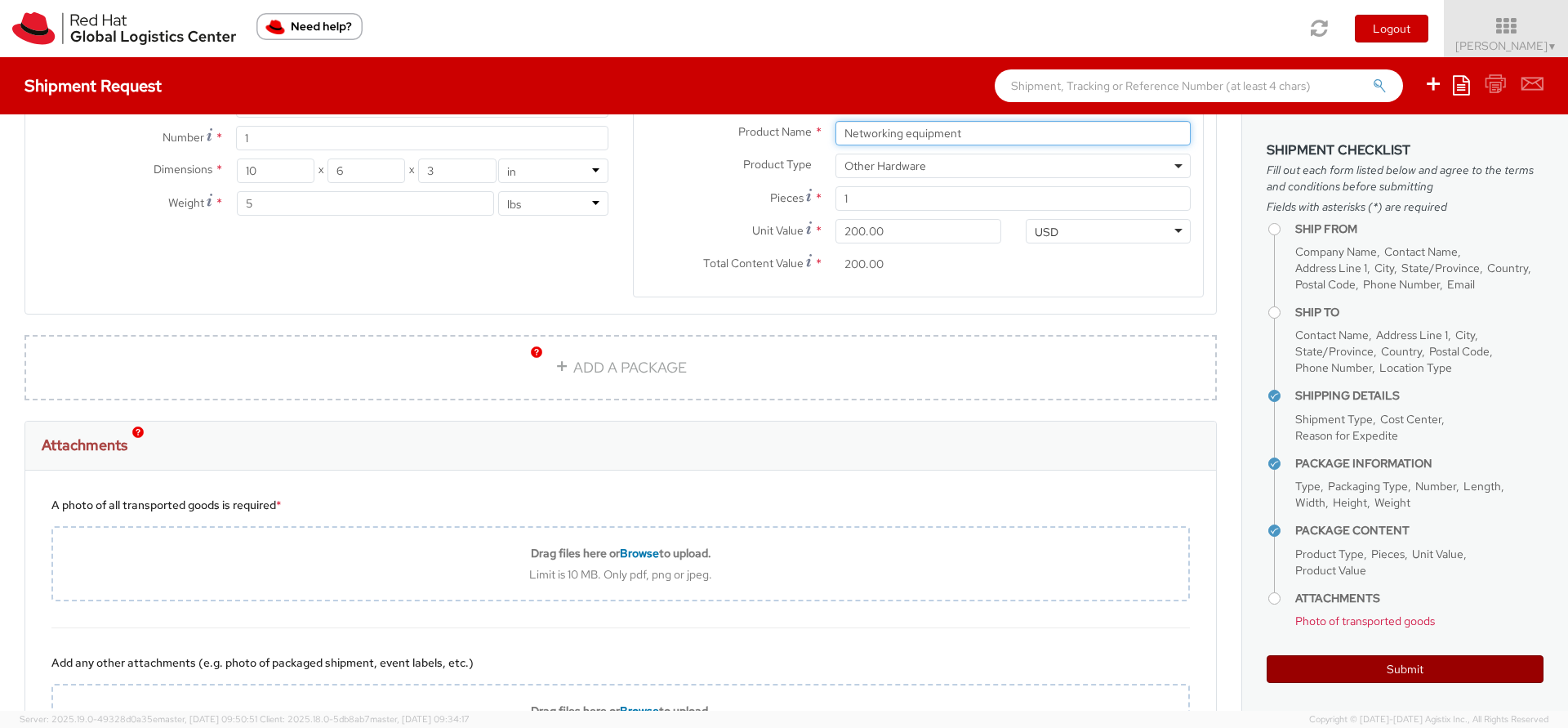
type input "Networking equipment"
click at [1360, 670] on button "Submit" at bounding box center [1405, 668] width 277 height 28
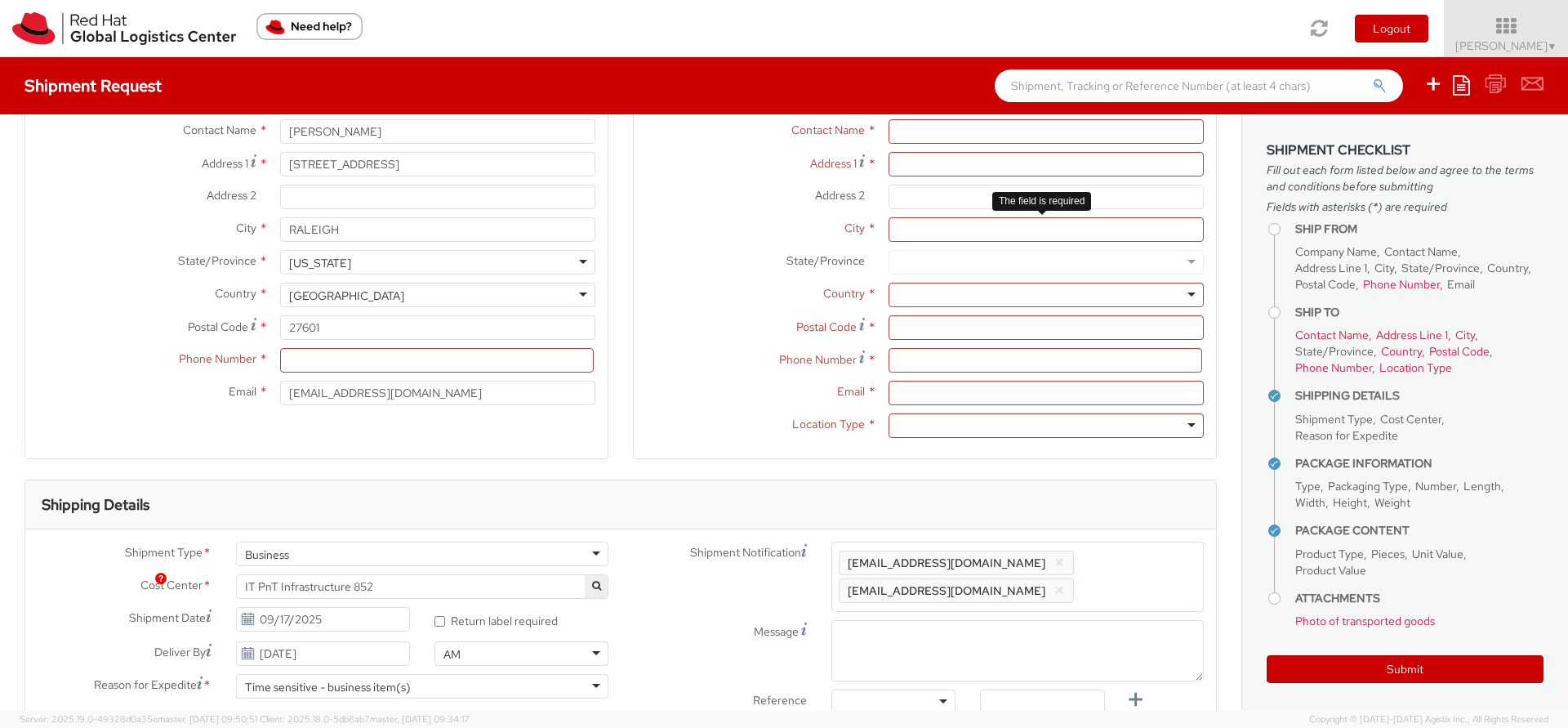
scroll to position [0, 0]
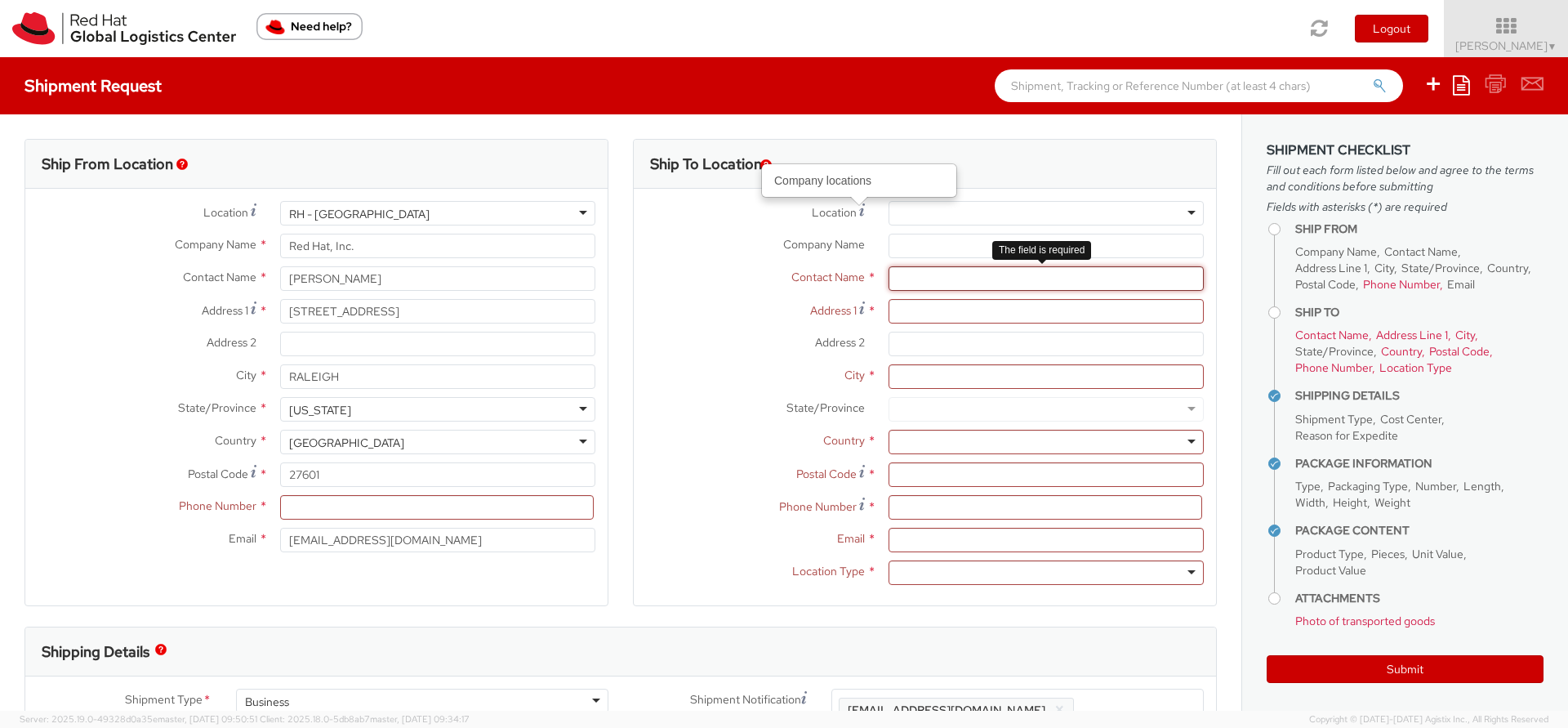
click at [917, 283] on input "text" at bounding box center [1046, 279] width 315 height 25
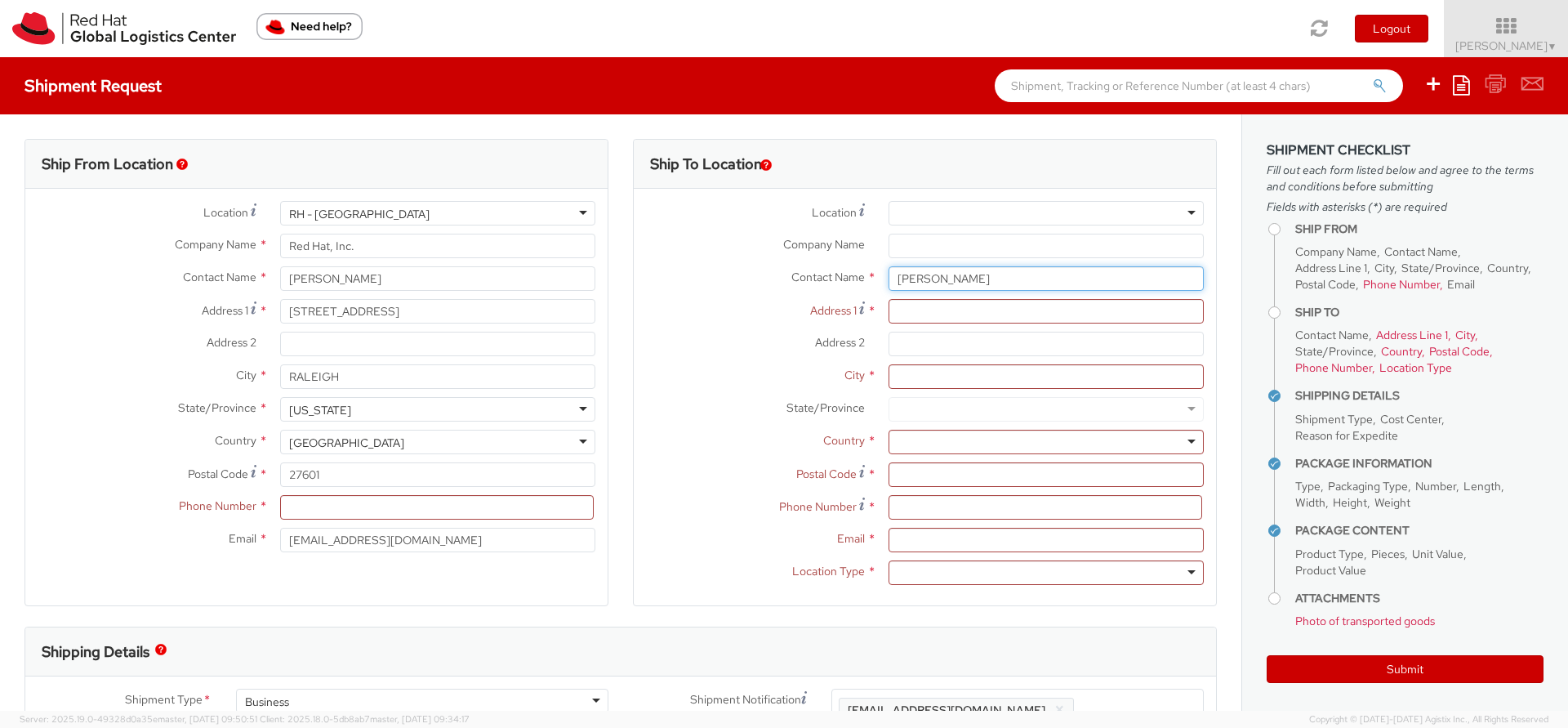
type input "Matt Galgoci"
click at [647, 321] on div "Address 1 *" at bounding box center [925, 312] width 583 height 25
click at [948, 314] on input "Address 1 *" at bounding box center [1046, 312] width 315 height 25
click at [918, 318] on input "Address 1 *" at bounding box center [1046, 312] width 315 height 25
paste input "44790 Performance Cir"
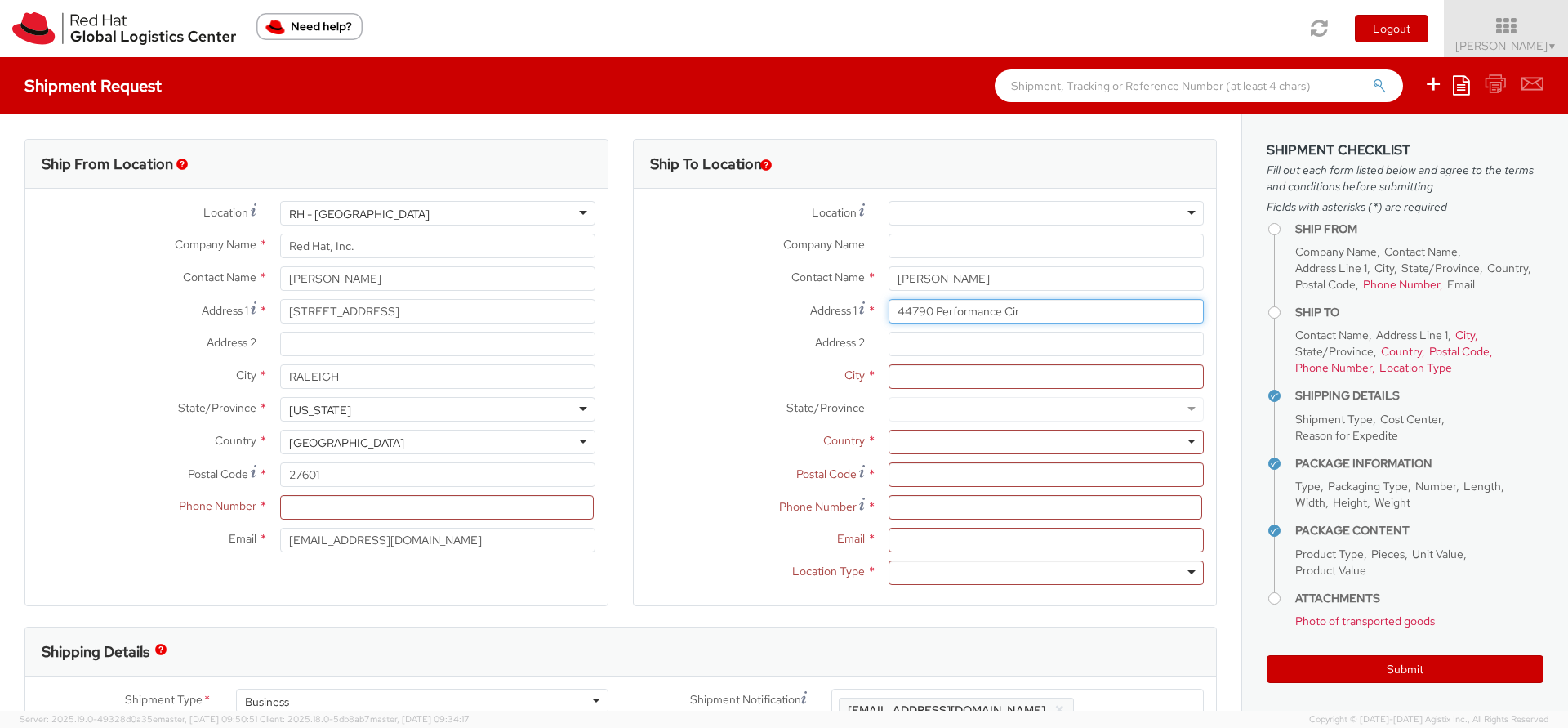
type input "44790 Performance Cir"
click at [943, 380] on input "City *" at bounding box center [1046, 377] width 315 height 25
paste input "Ashburn,"
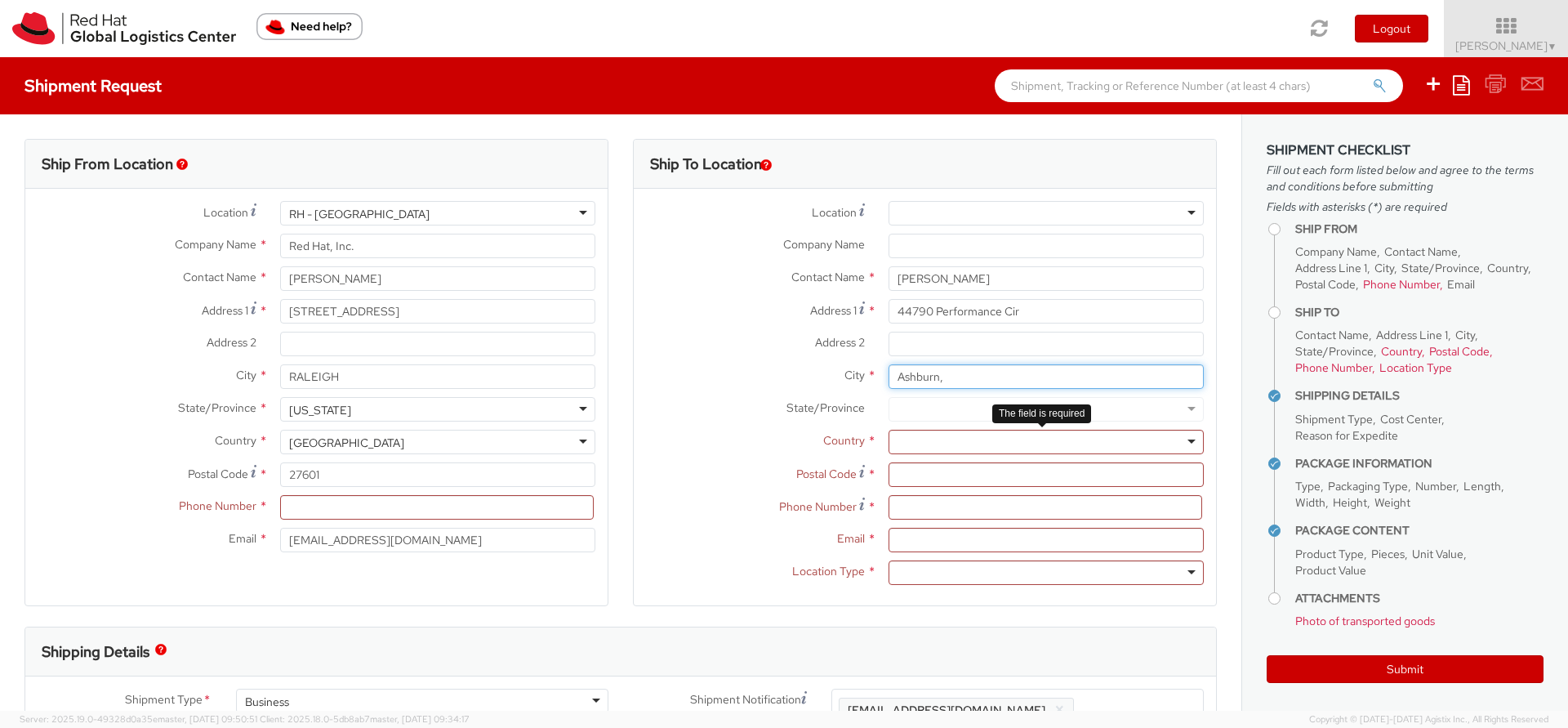
type input "Ashburn,"
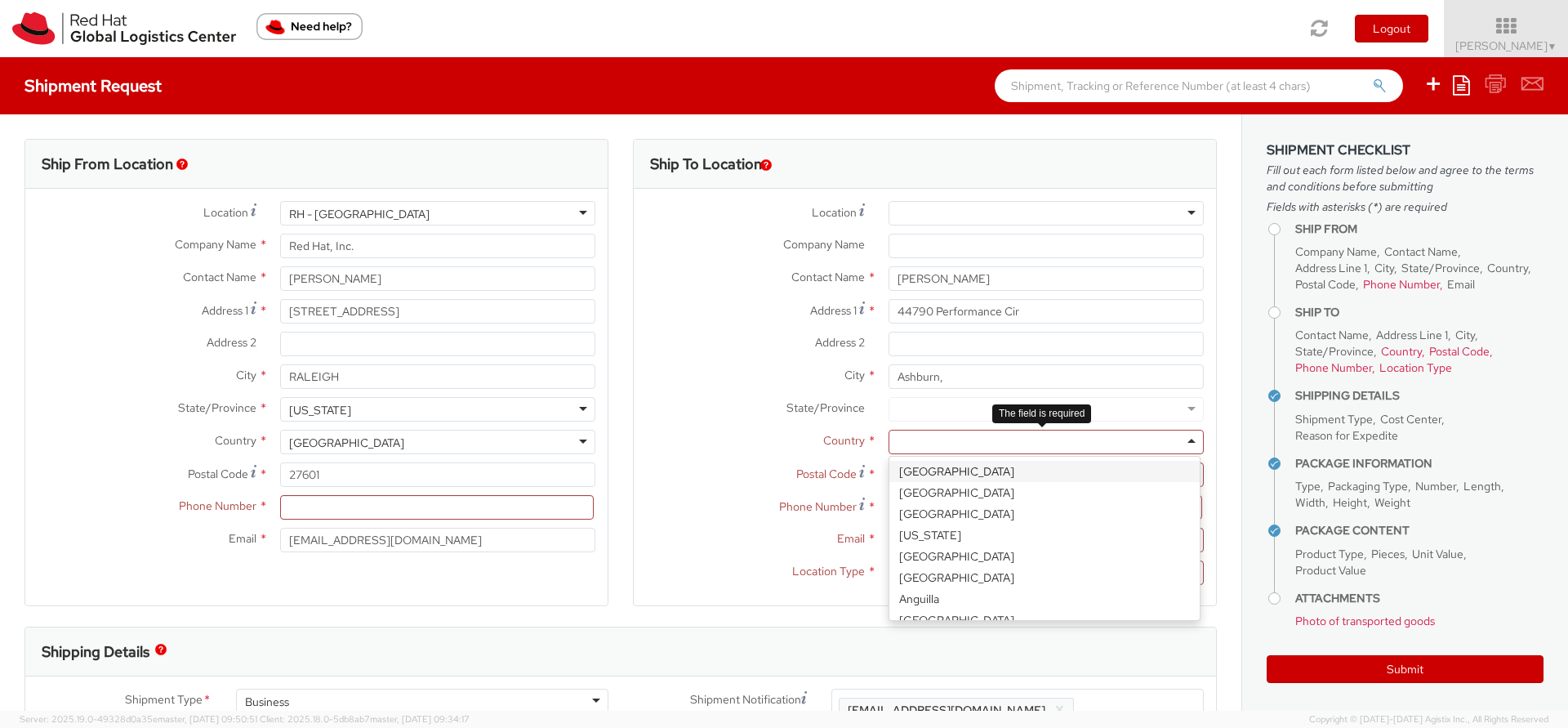
click at [917, 441] on div at bounding box center [1046, 442] width 315 height 25
type input "Uni"
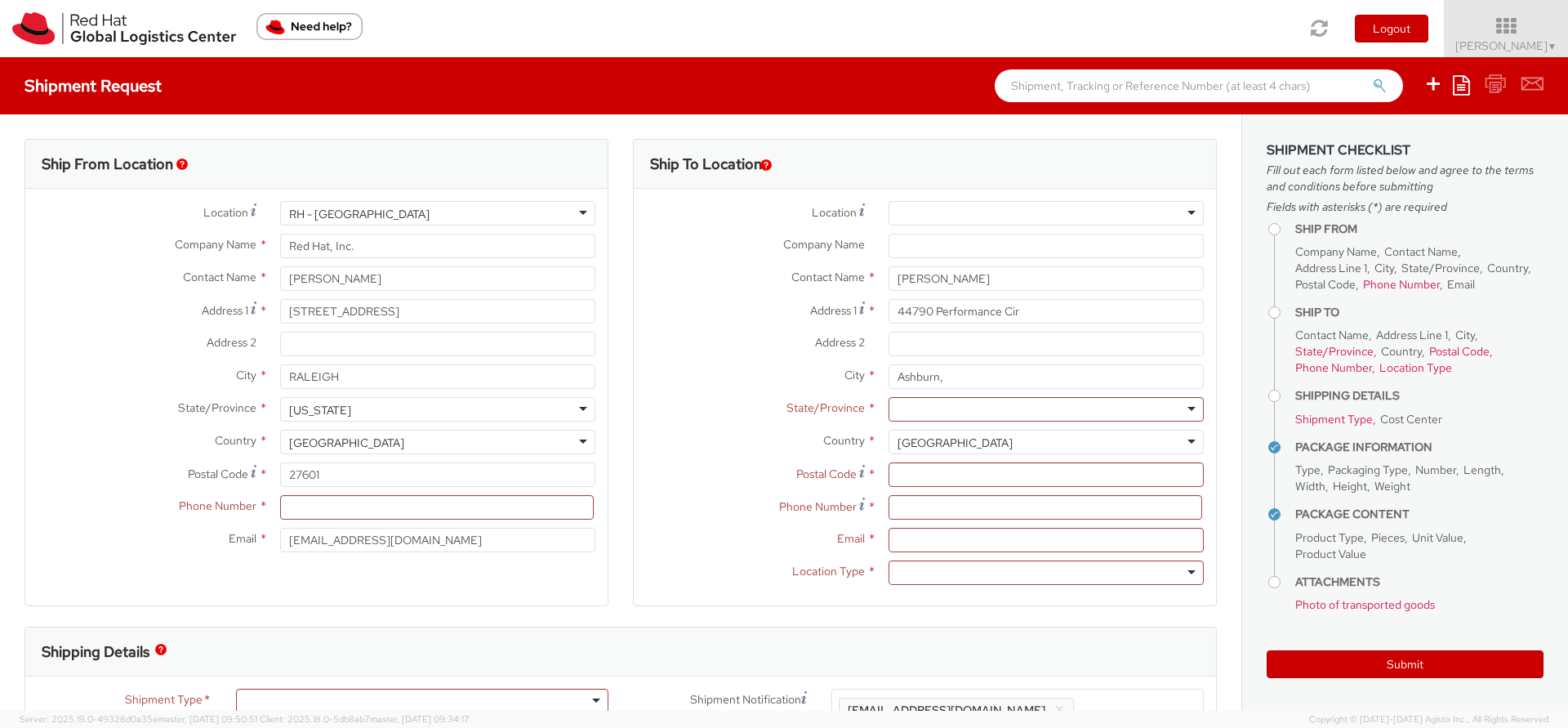
click at [956, 405] on div at bounding box center [1046, 410] width 315 height 25
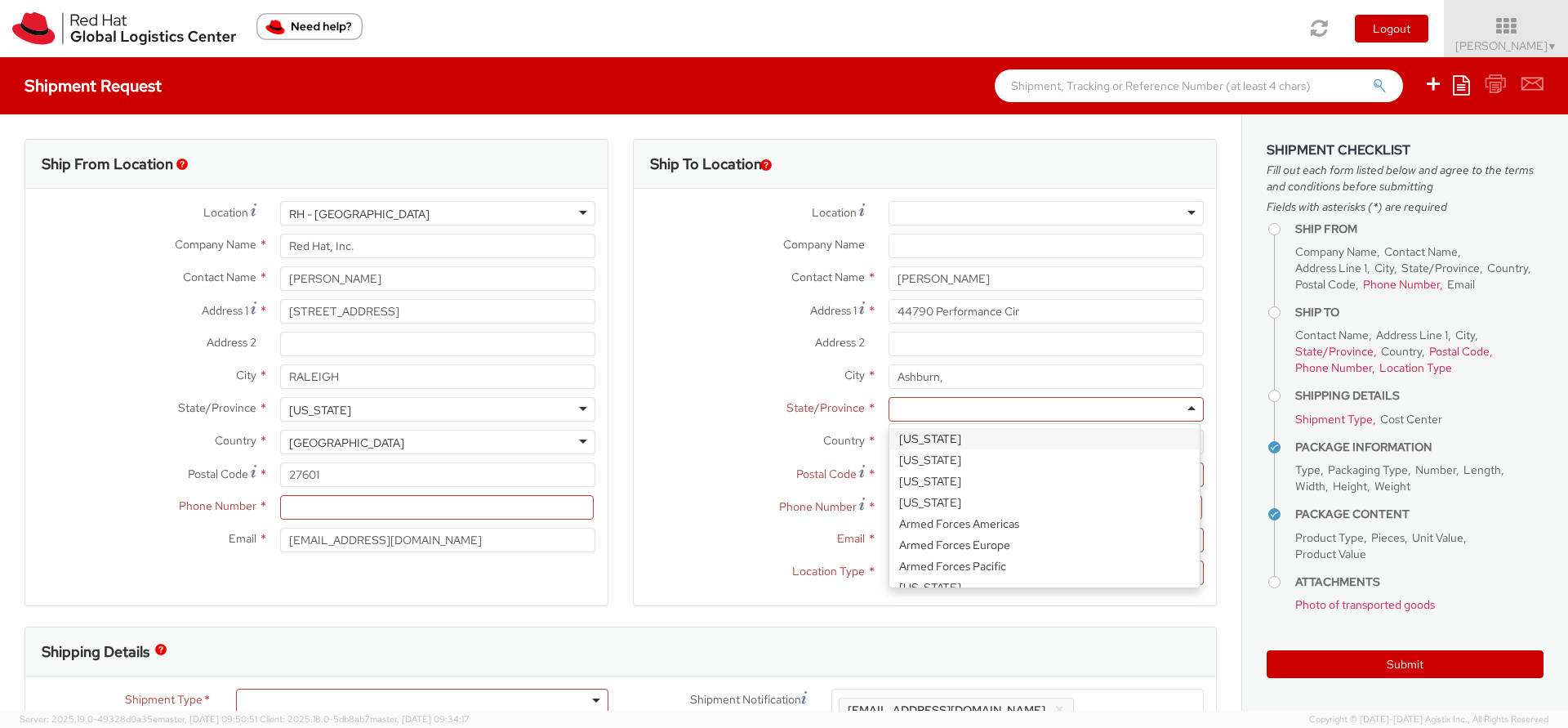
type input "v"
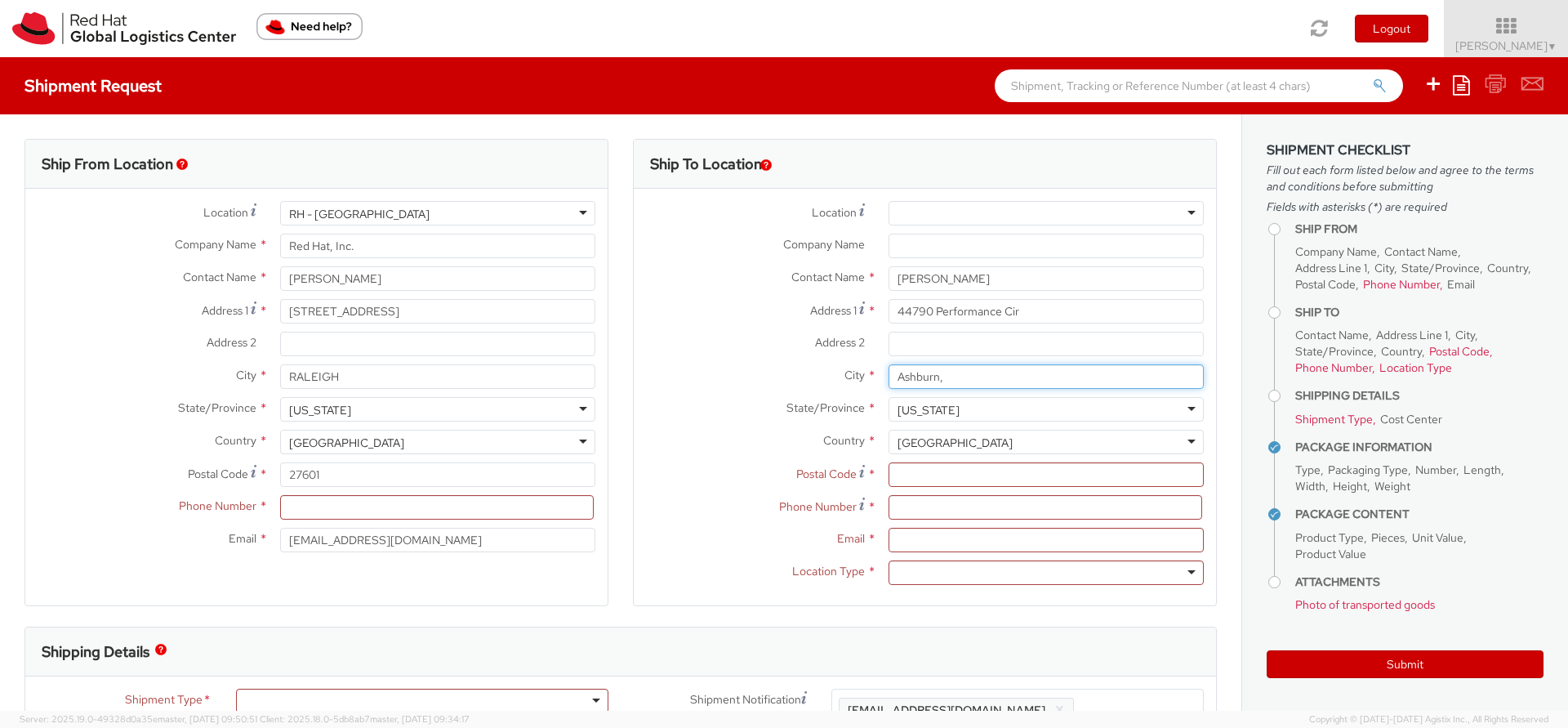
click at [992, 373] on input "Ashburn," at bounding box center [1046, 377] width 315 height 25
type input "Ashburn"
click at [928, 476] on input "Postal Code *" at bounding box center [1046, 475] width 315 height 25
type input "20147"
click at [939, 509] on input at bounding box center [1045, 508] width 314 height 25
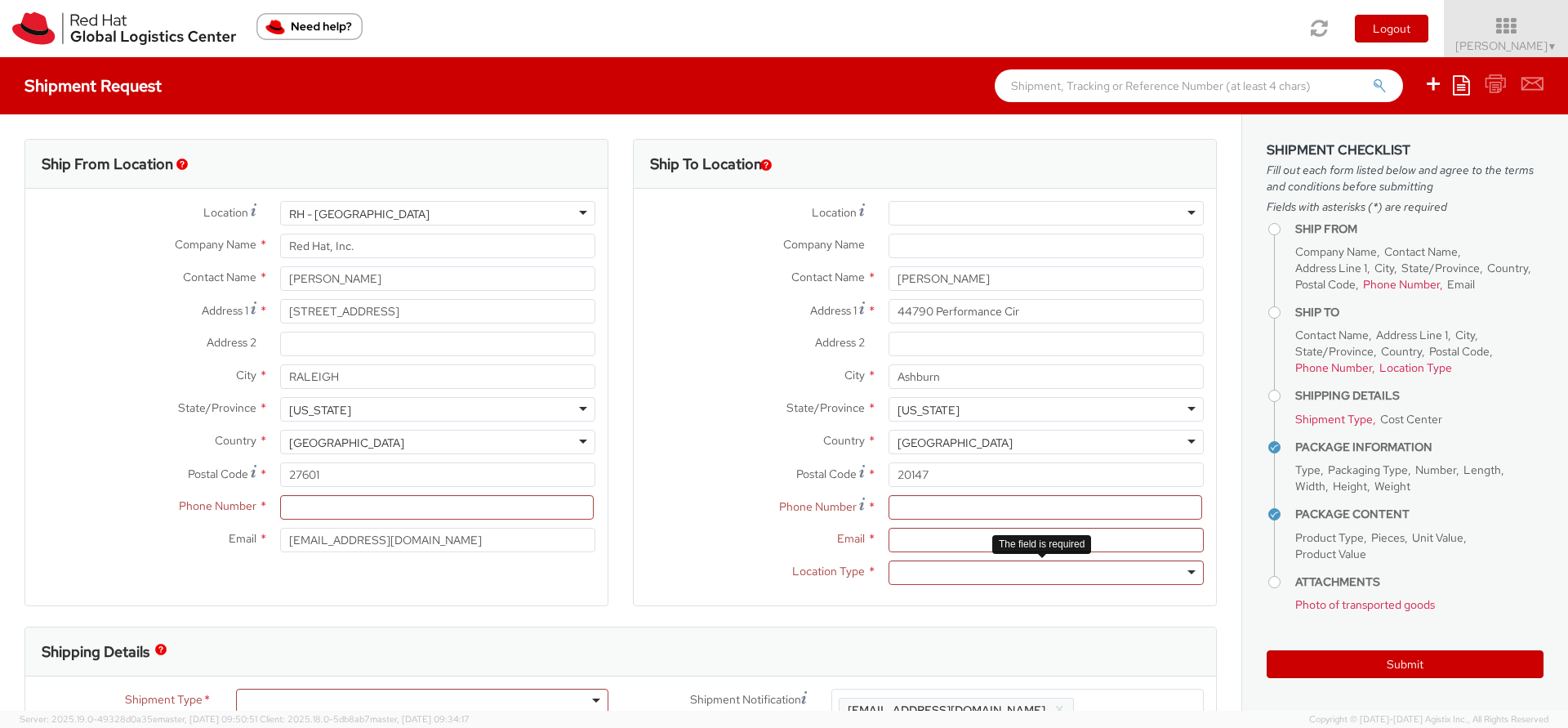
click at [1008, 570] on div at bounding box center [1046, 573] width 315 height 25
click at [982, 503] on input at bounding box center [1045, 508] width 314 height 25
click at [1160, 540] on input "Email *" at bounding box center [1046, 540] width 315 height 25
paste input "mgalgoci@redhat.com"
type input "mgalgoci@redhat.com"
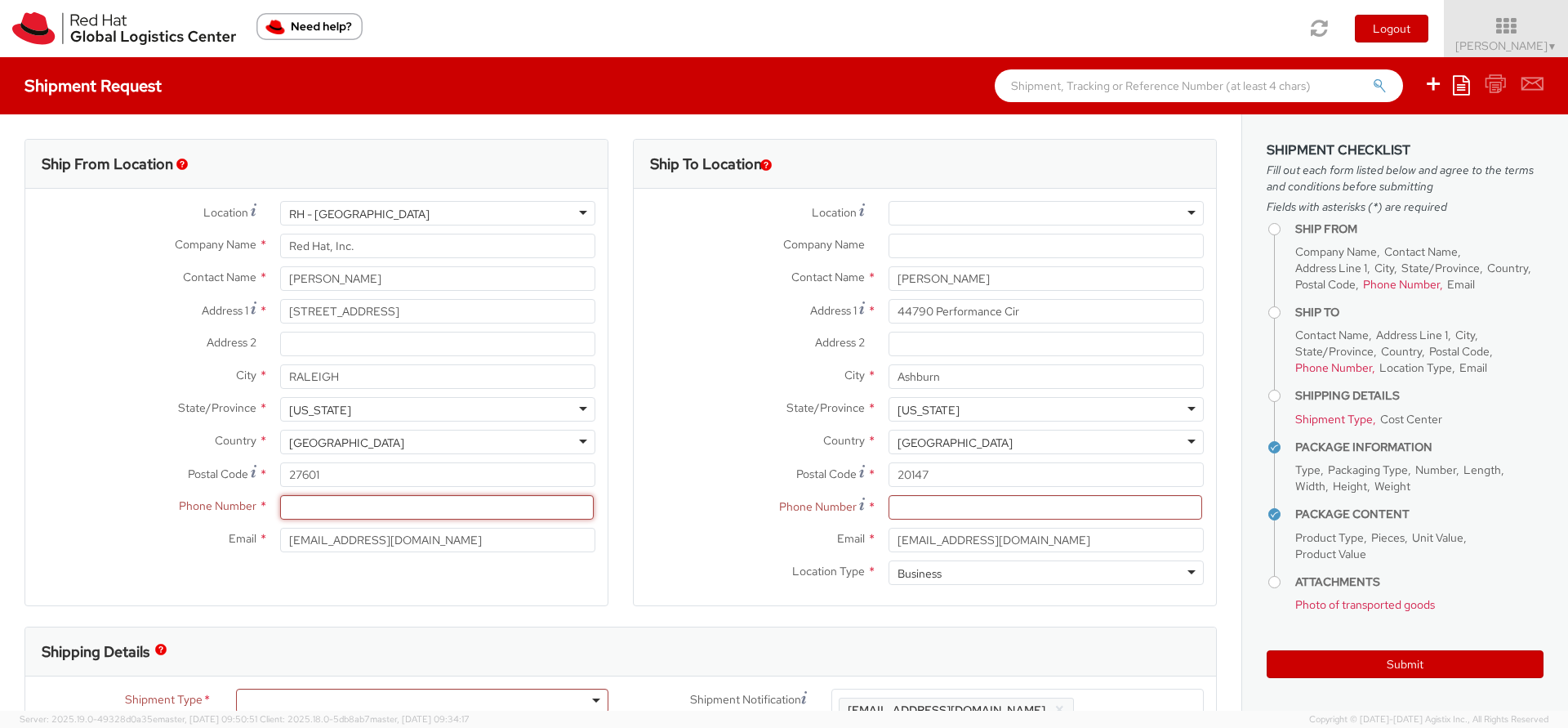
click at [384, 510] on input at bounding box center [437, 508] width 314 height 25
type input "919-889-4992"
click at [1027, 208] on div at bounding box center [1046, 214] width 315 height 25
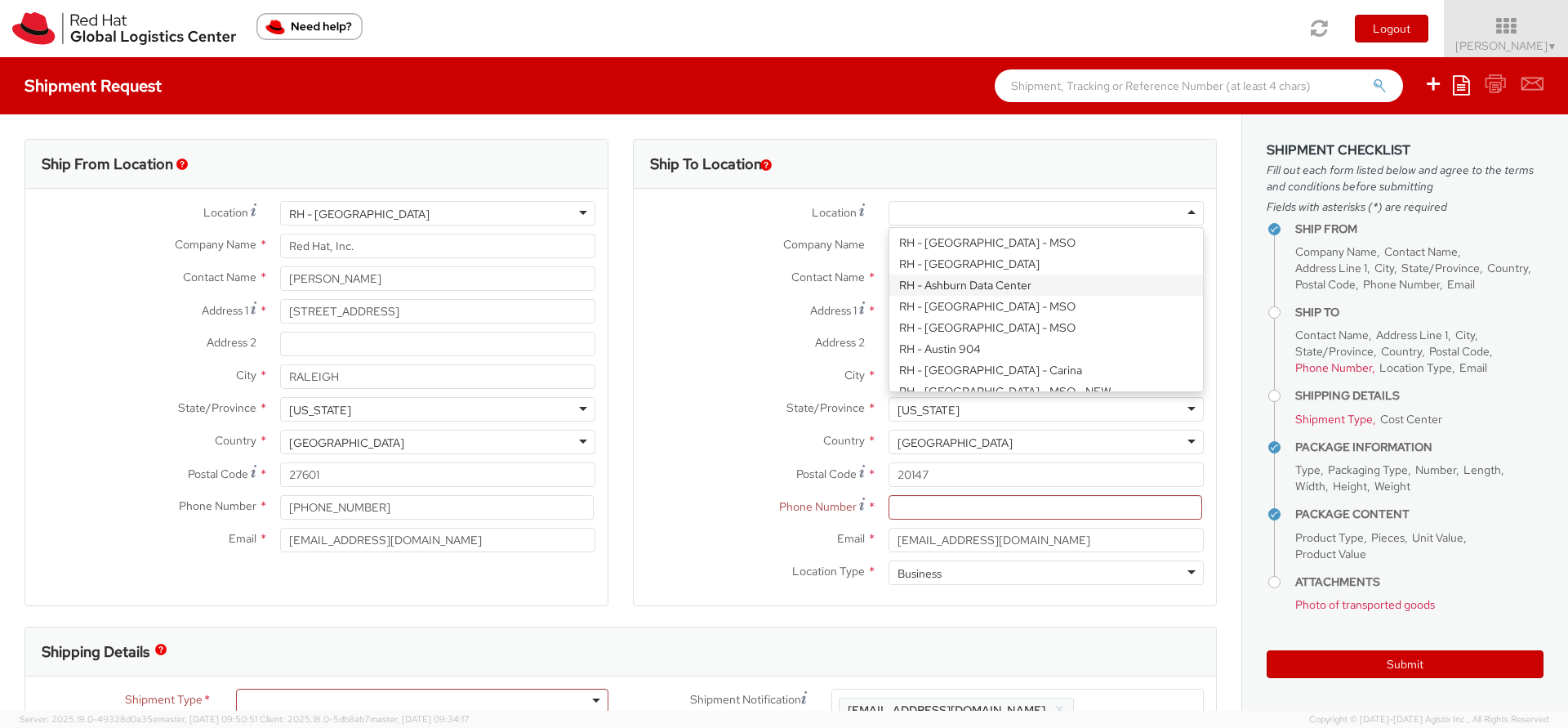
type input "Equinix Data Center - DC12"
type input "44790 Performance Circle"
type input "c/o Red Hat, Inc."
type input "ASHBURN"
type input "1 8663784649"
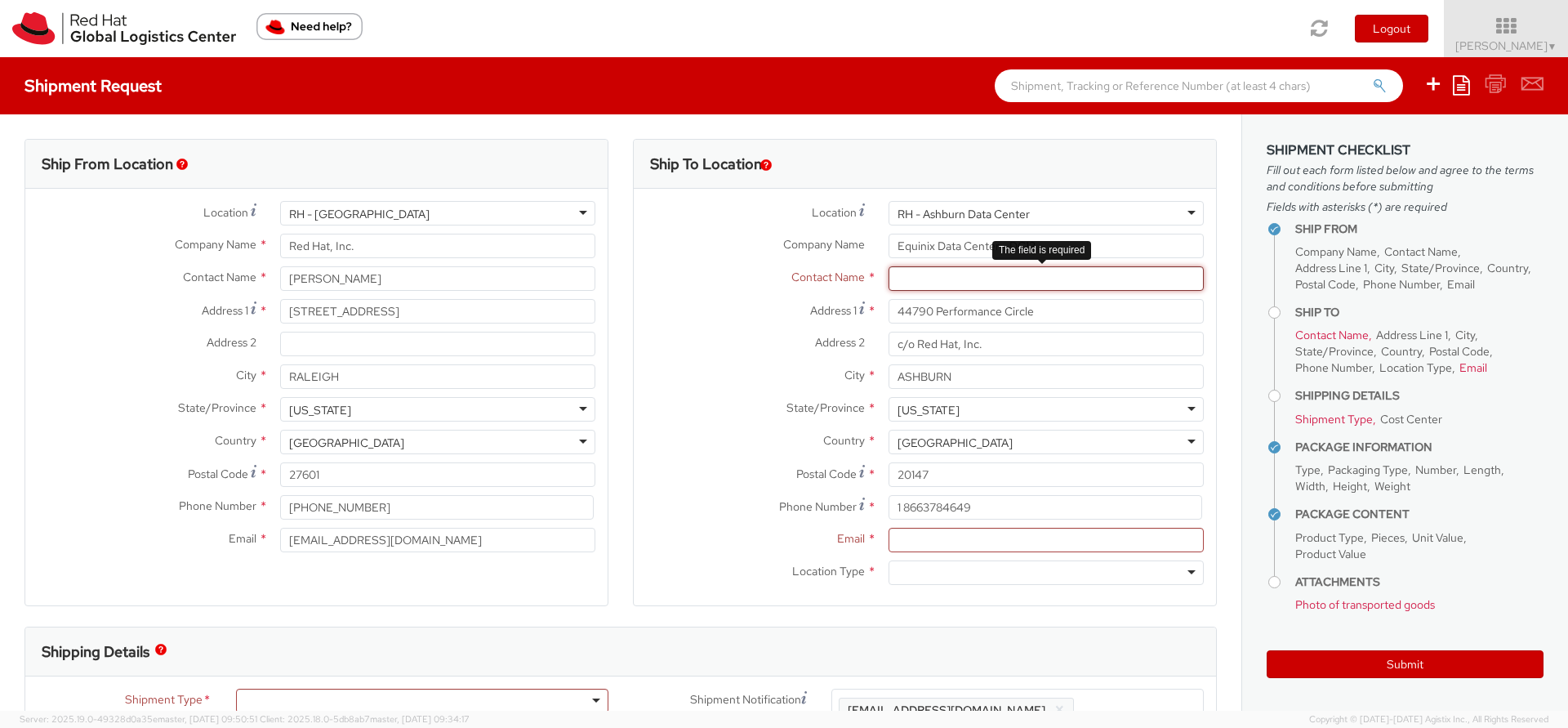
click at [910, 273] on input "text" at bounding box center [1046, 279] width 315 height 25
type input "Matt Galgoci"
click at [654, 289] on div "Contact Name * Matt Galgoci Matt" at bounding box center [925, 279] width 583 height 25
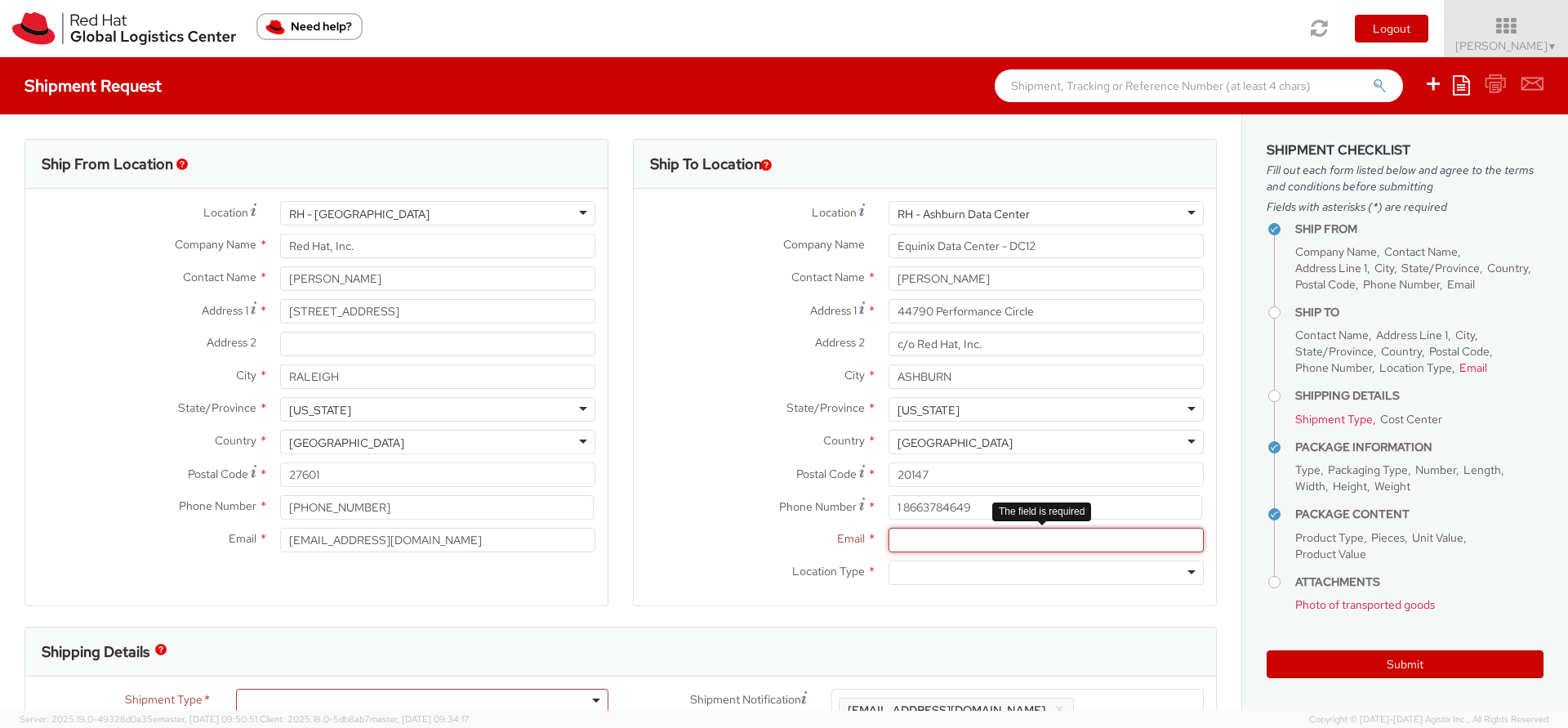
click at [968, 544] on input "Email *" at bounding box center [1046, 540] width 315 height 25
click at [972, 544] on input "Email *" at bounding box center [1046, 540] width 315 height 25
paste input "mgalgoci@redhat.com"
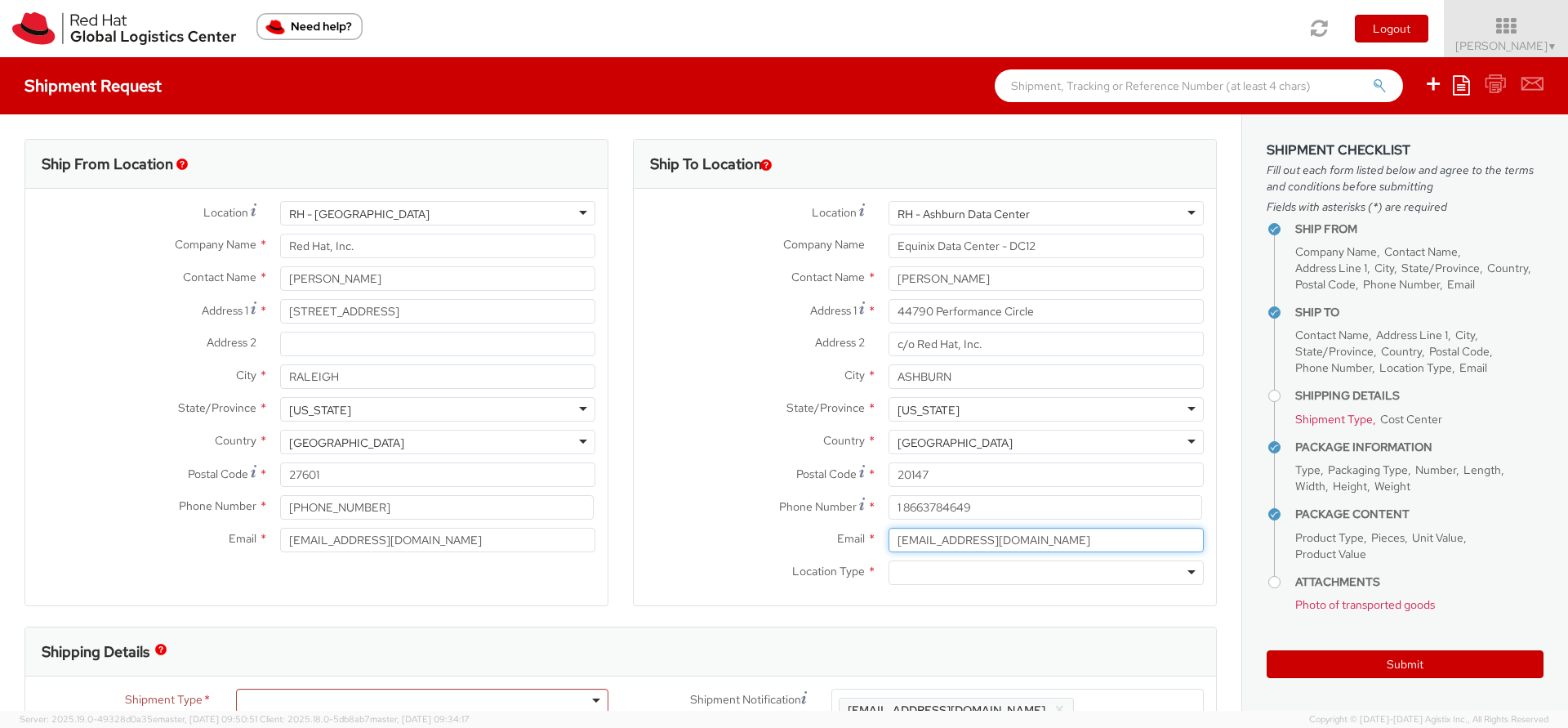
type input "mgalgoci@redhat.com"
click at [933, 576] on div at bounding box center [1046, 573] width 315 height 25
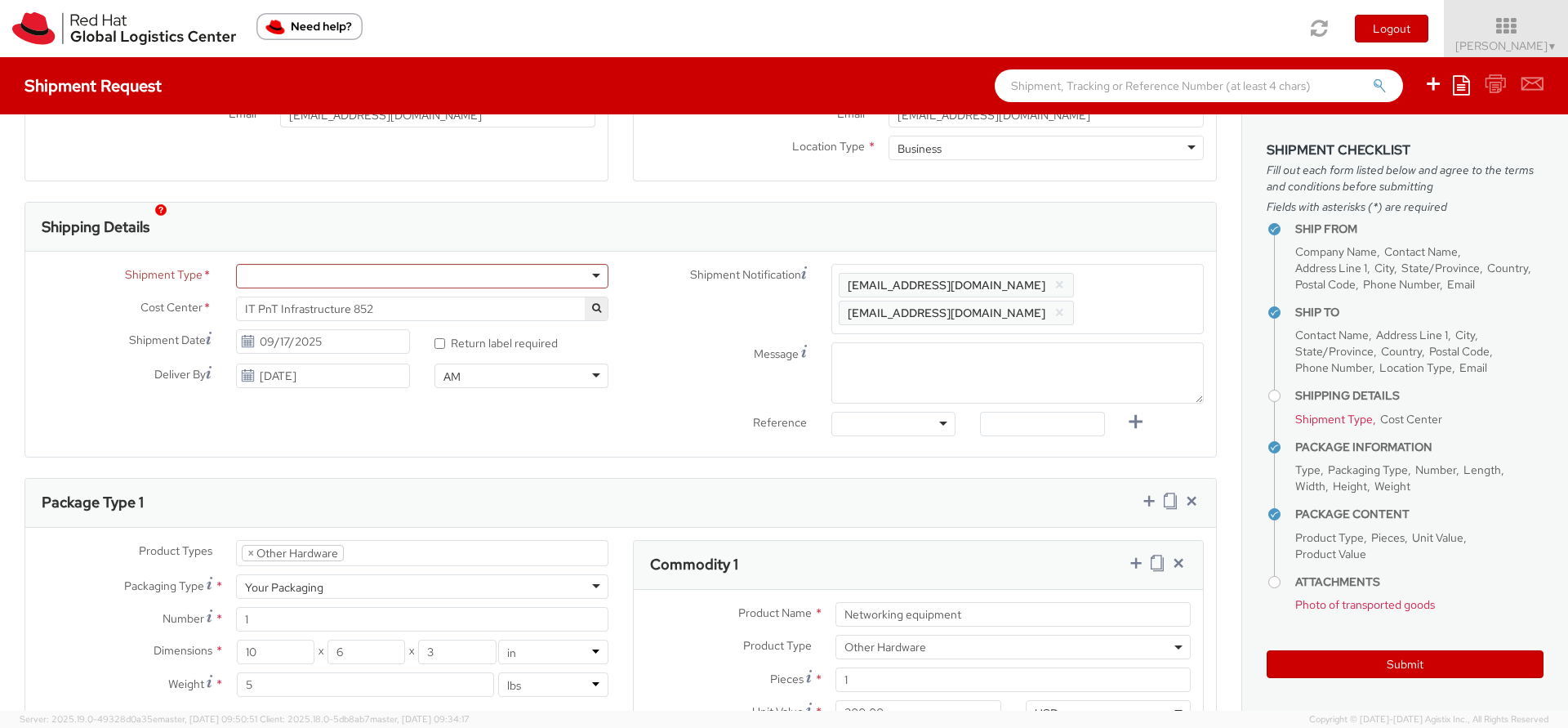
scroll to position [441, 0]
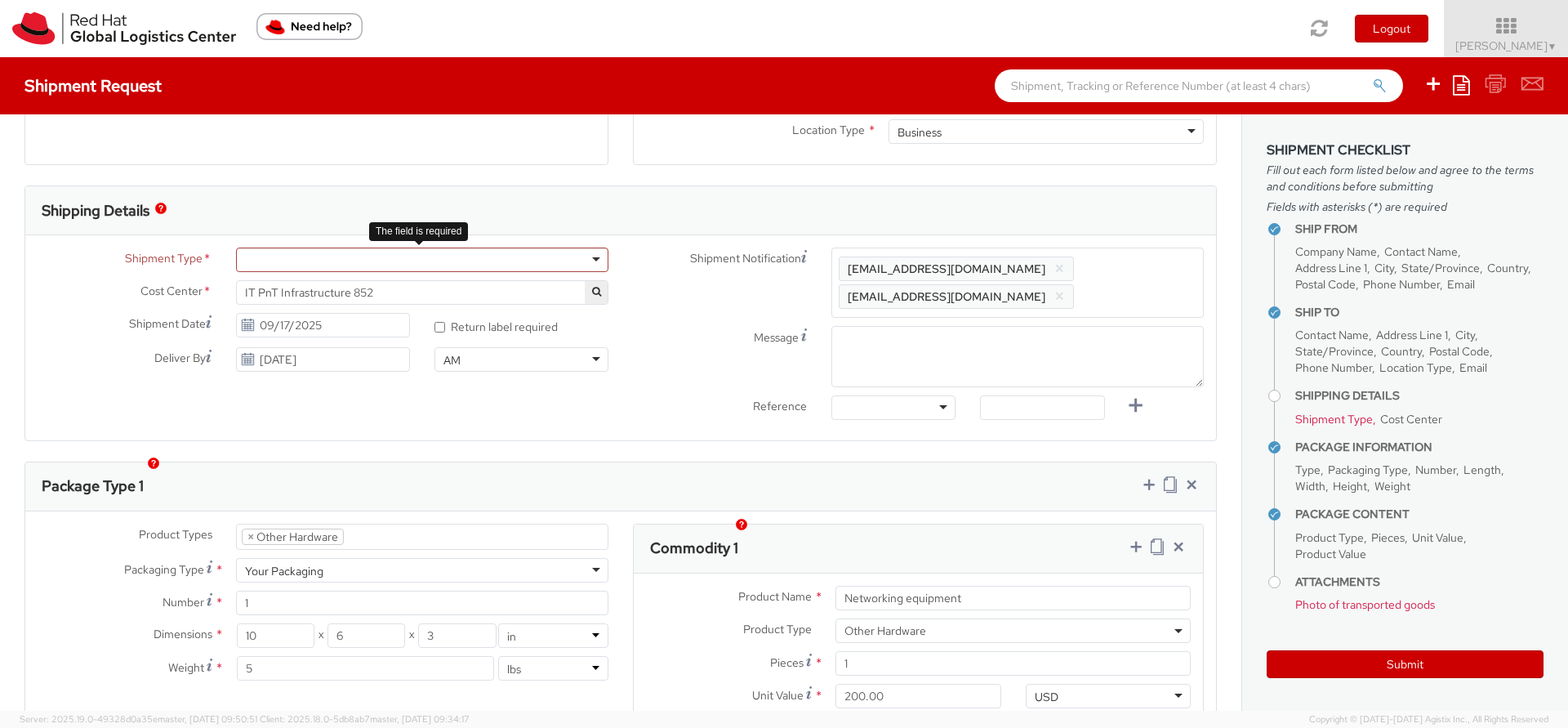
click at [504, 258] on div at bounding box center [422, 260] width 372 height 25
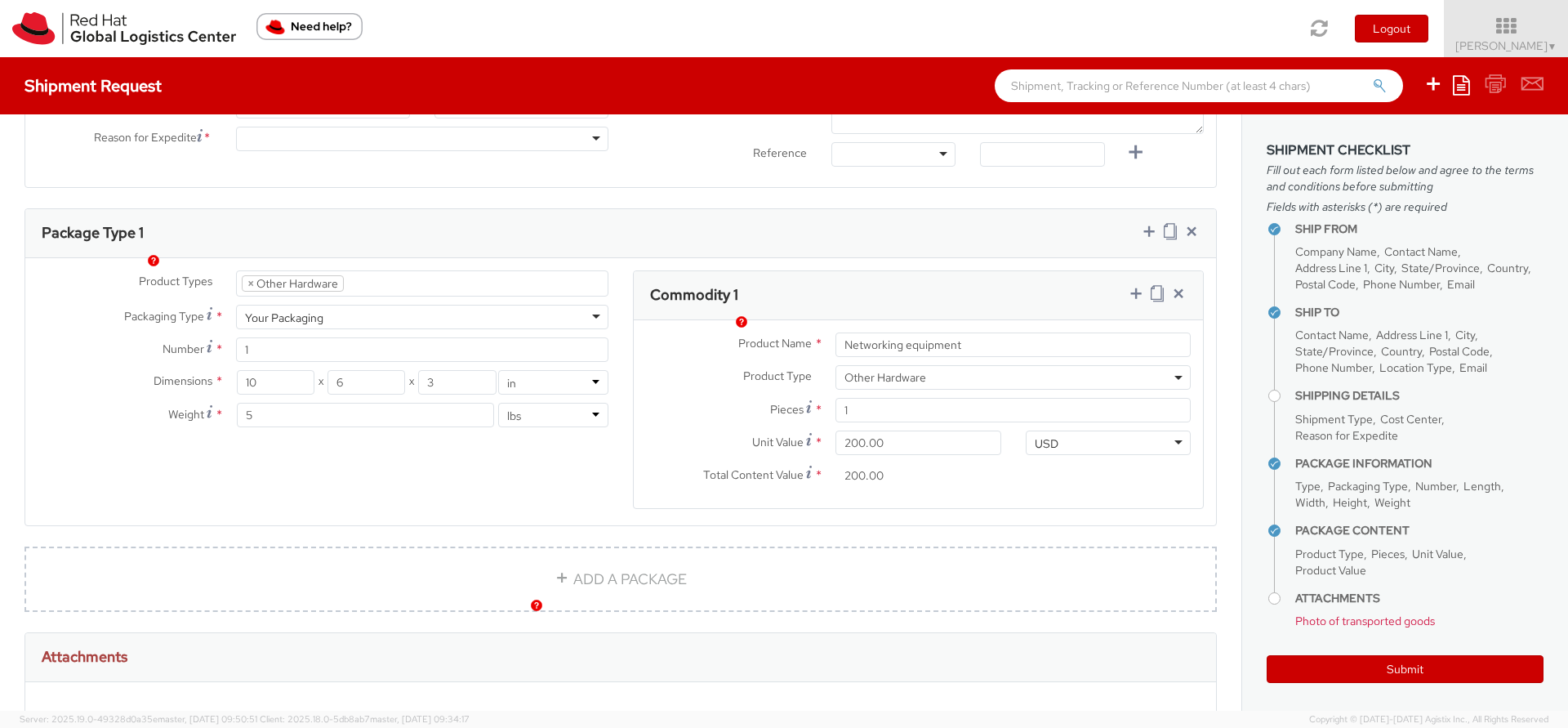
scroll to position [588, 0]
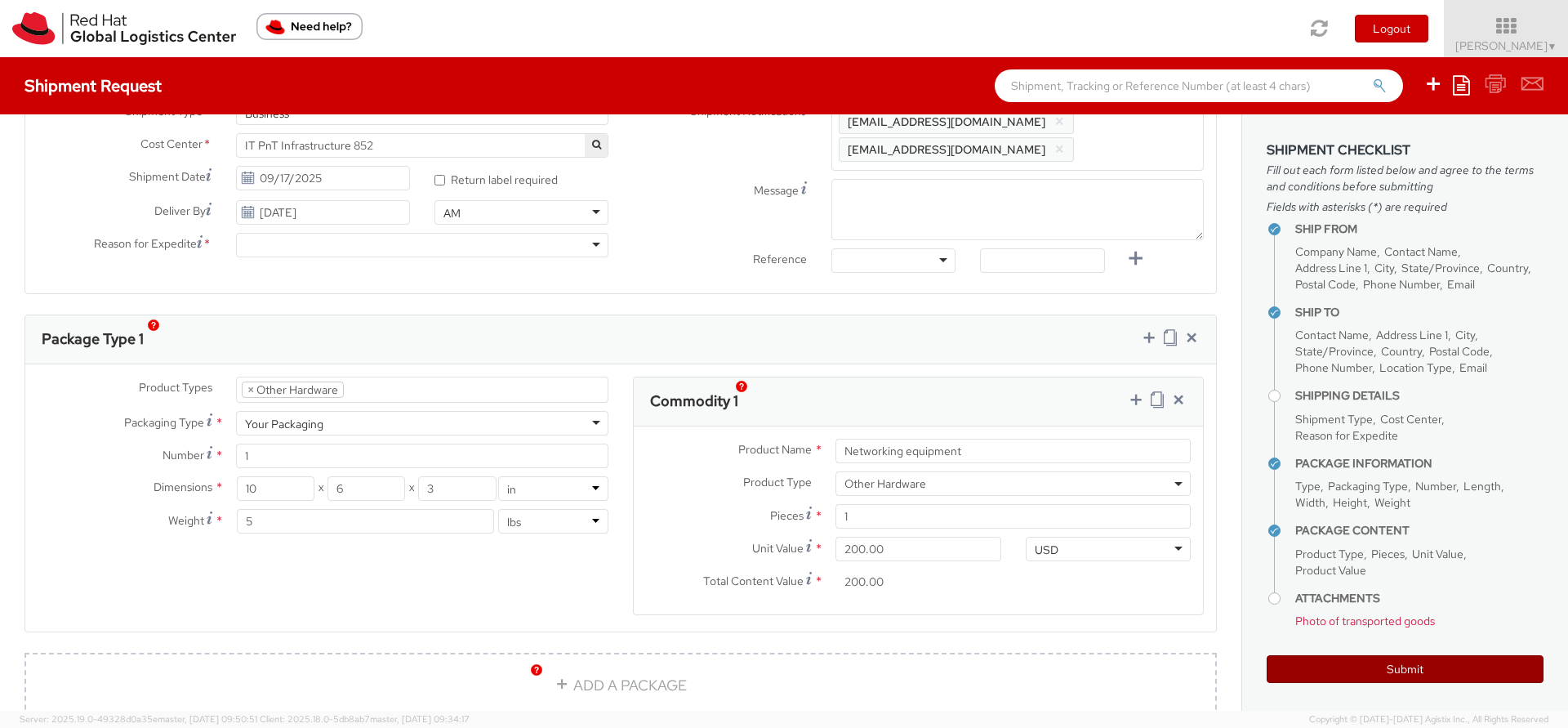
click at [1383, 676] on button "Submit" at bounding box center [1405, 668] width 277 height 28
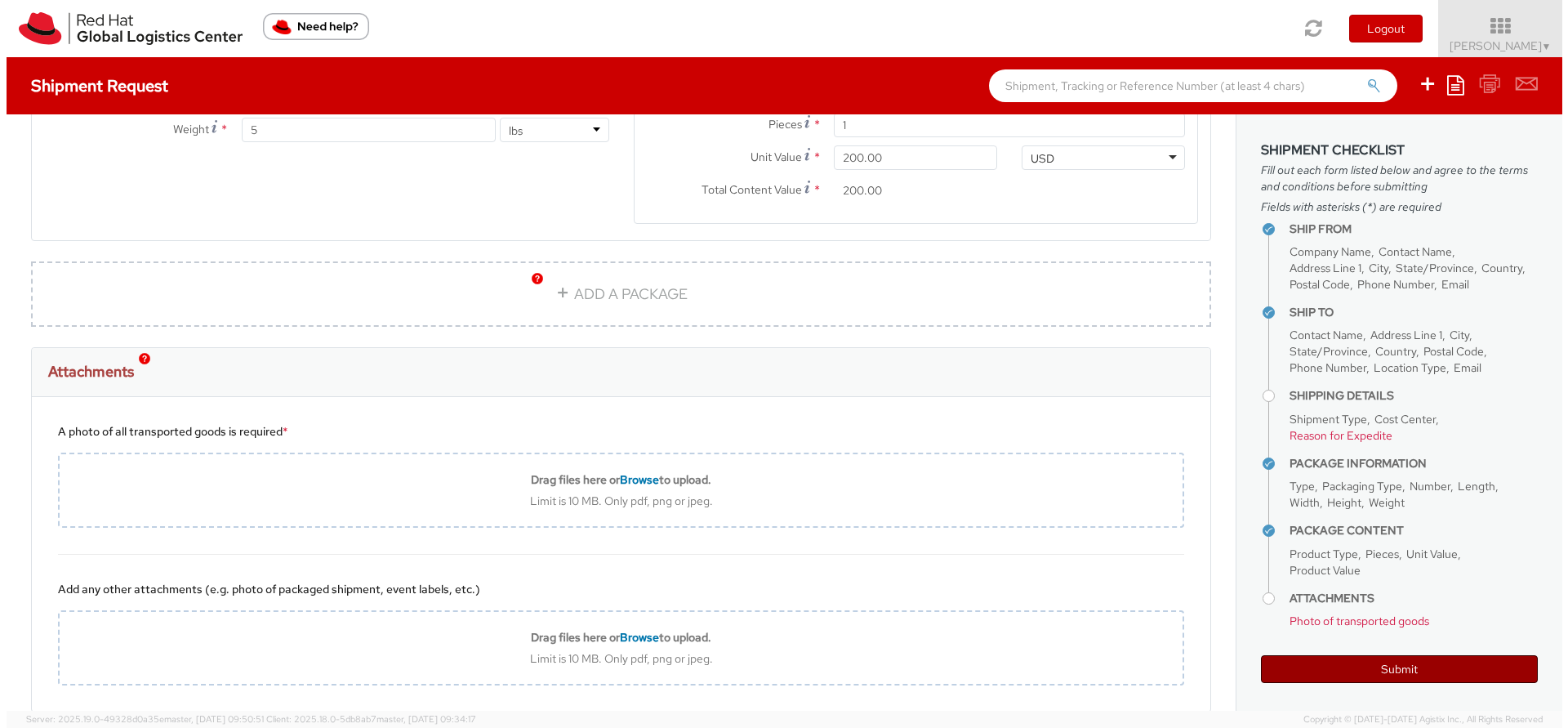
scroll to position [906, 0]
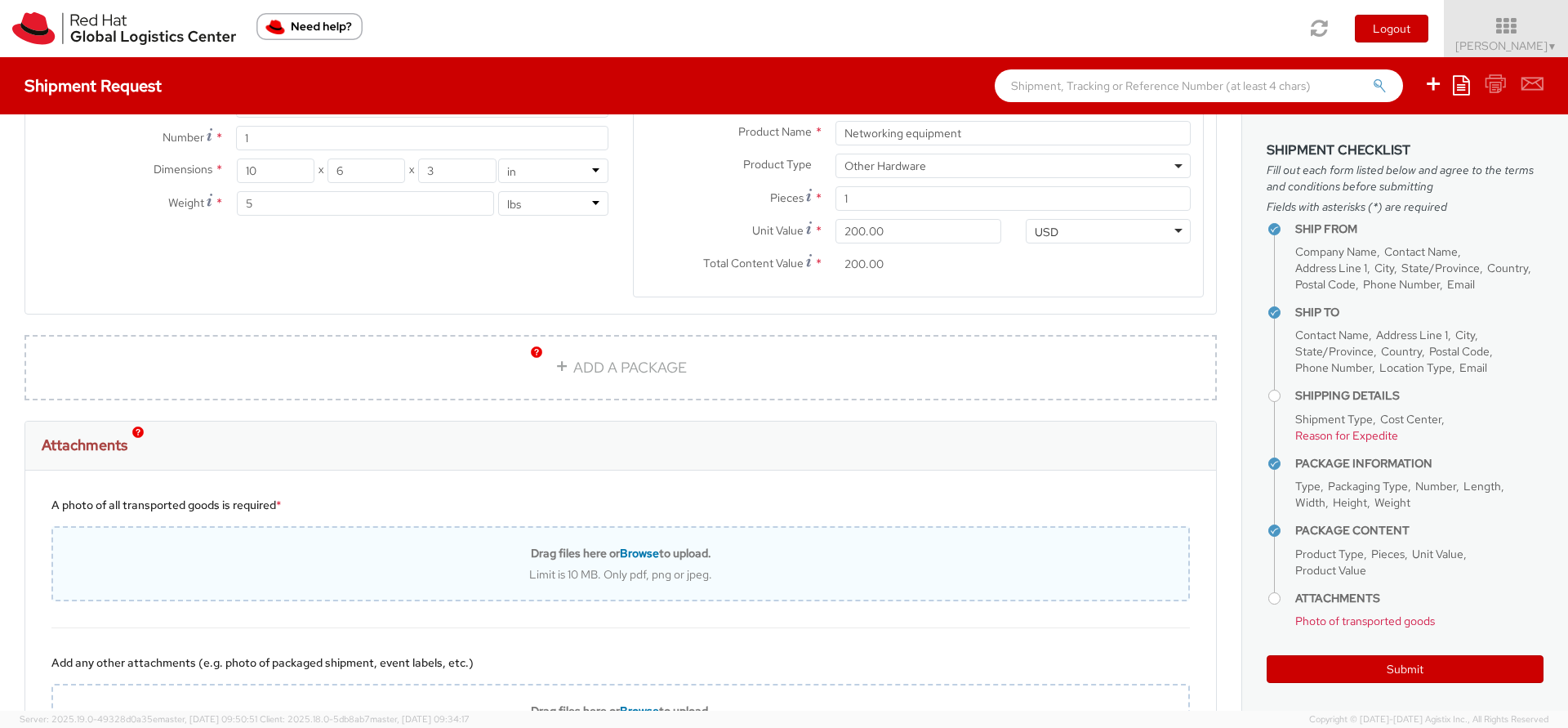
click at [625, 545] on span "Browse" at bounding box center [640, 552] width 39 height 15
click at [627, 545] on span "Browse" at bounding box center [640, 552] width 39 height 15
type input "C:\fakepath\IMG_6429.JPG"
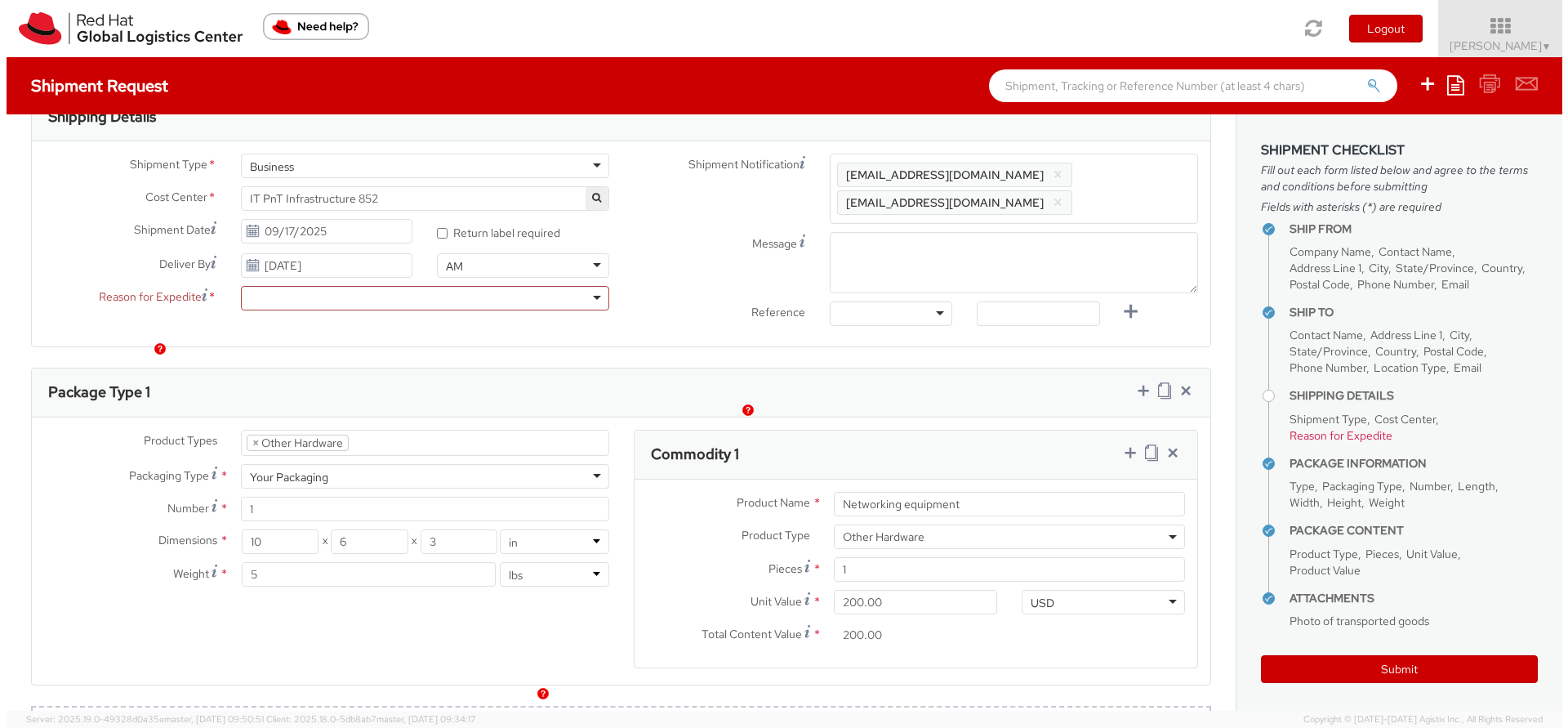
scroll to position [441, 0]
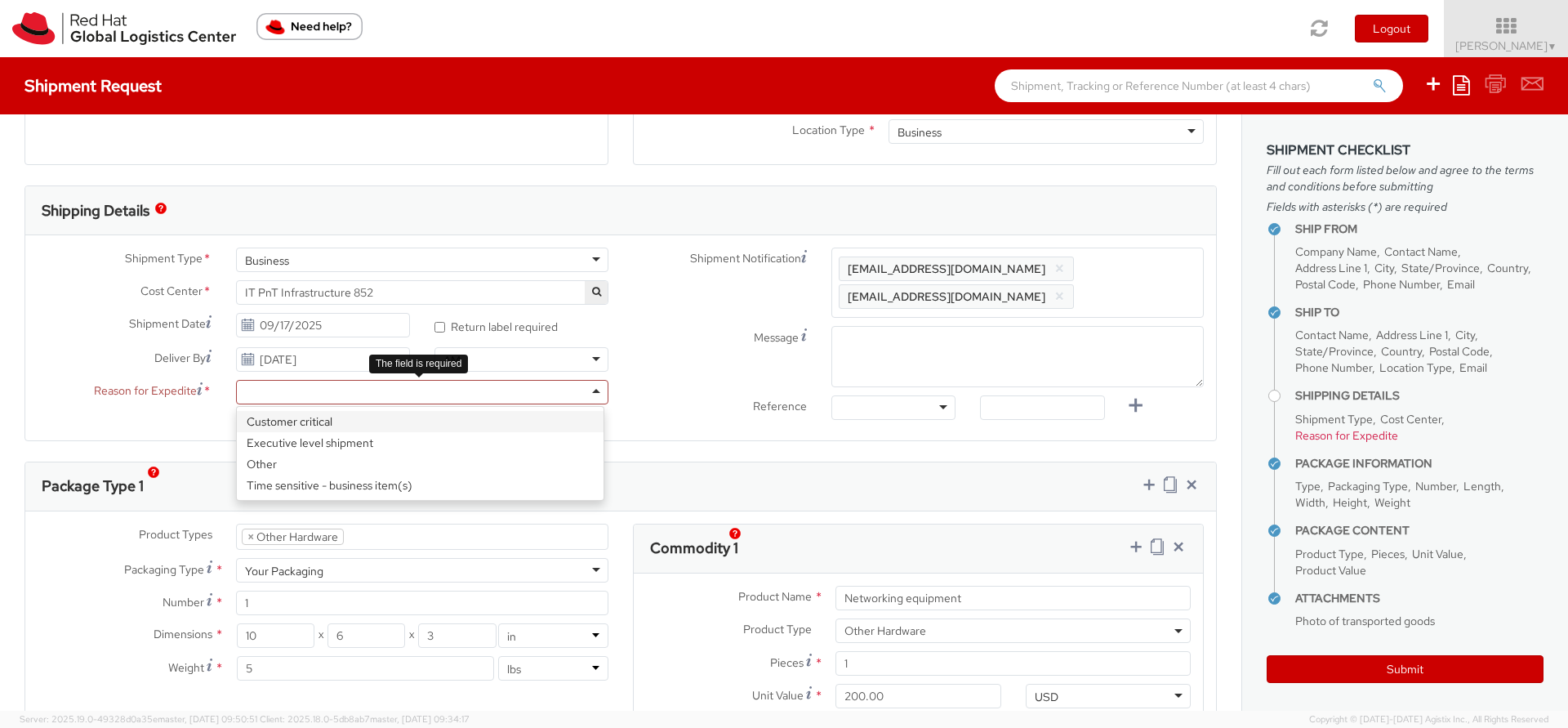
click at [574, 393] on div at bounding box center [422, 392] width 372 height 25
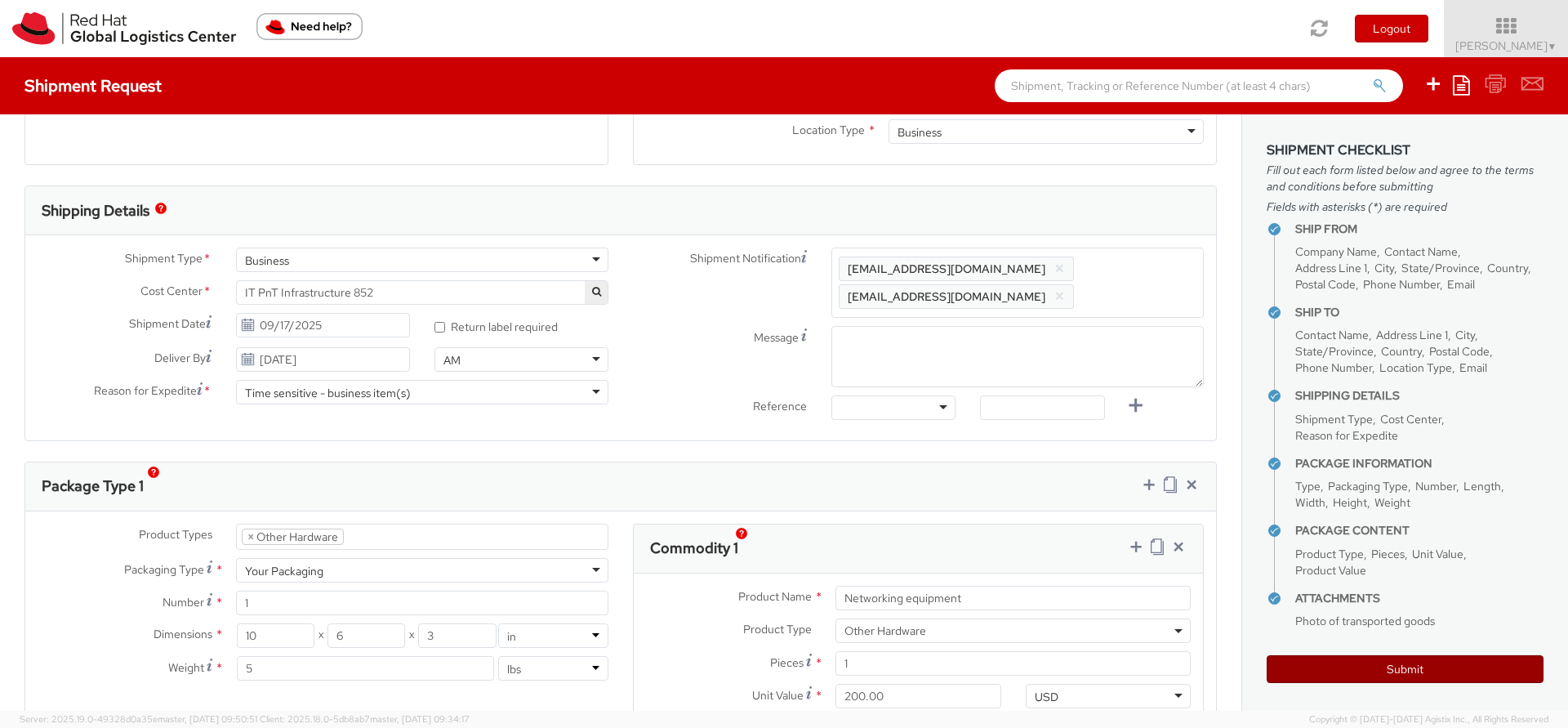
click at [1383, 671] on button "Submit" at bounding box center [1405, 668] width 277 height 28
